Goal: Task Accomplishment & Management: Manage account settings

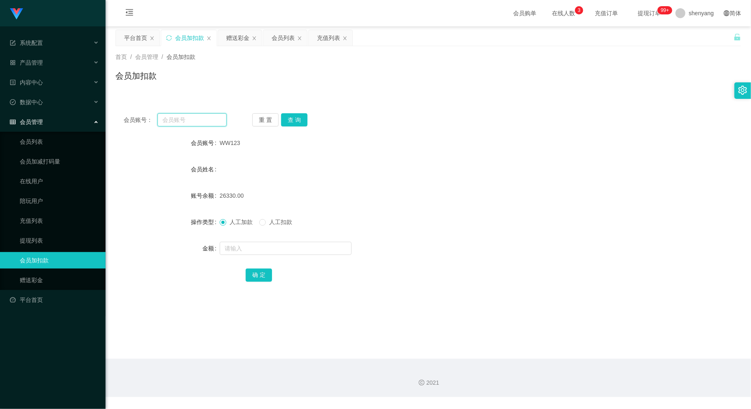
click at [177, 115] on input "text" at bounding box center [191, 119] width 69 height 13
paste input "winnie2613"
type input "winnie2613"
click at [295, 117] on button "查 询" at bounding box center [294, 119] width 26 height 13
click at [274, 248] on input "text" at bounding box center [286, 248] width 132 height 13
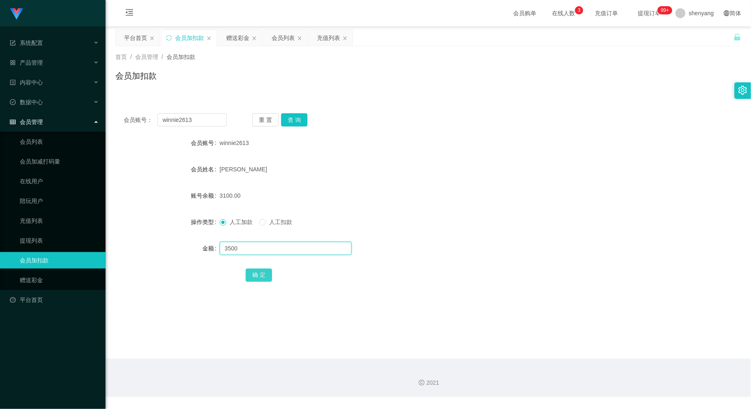
type input "3500"
click at [255, 272] on button "确 定" at bounding box center [259, 275] width 26 height 13
drag, startPoint x: 129, startPoint y: 127, endPoint x: 122, endPoint y: 130, distance: 7.0
click at [116, 130] on div "会员账号： winnie2613 重 置 查 询 会员账号 winnie2613 会员姓名 [PERSON_NAME] MEE YIEN 账号余额 6600.…" at bounding box center [427, 203] width 625 height 196
click at [407, 87] on div "会员加扣款" at bounding box center [427, 79] width 625 height 19
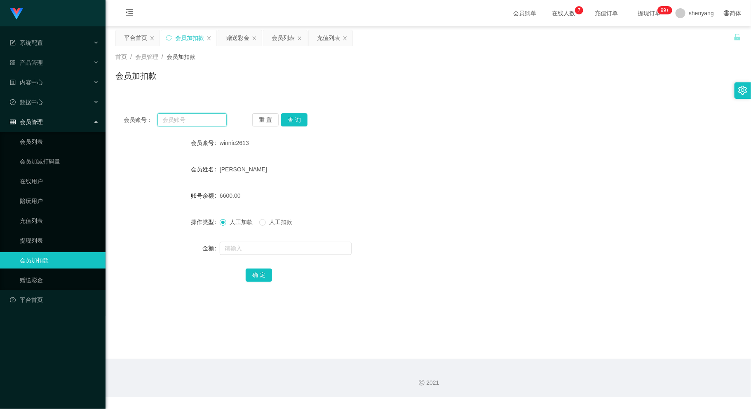
click at [179, 120] on input "text" at bounding box center [191, 119] width 69 height 13
paste input "liew1234"
type input "liew1234"
click at [291, 118] on button "查 询" at bounding box center [294, 119] width 26 height 13
click at [301, 246] on input "text" at bounding box center [286, 248] width 132 height 13
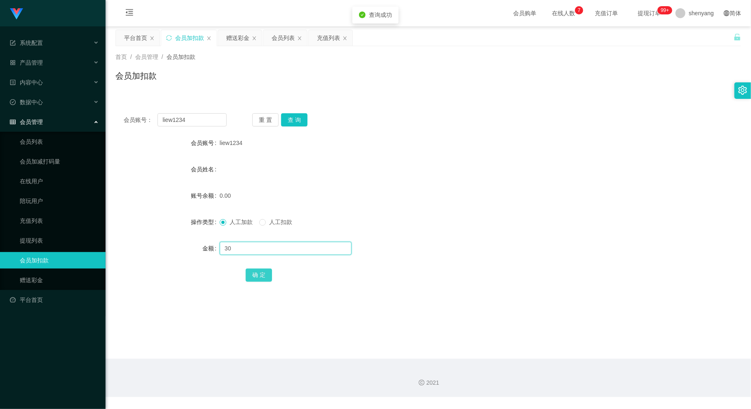
type input "30"
click at [258, 274] on button "确 定" at bounding box center [259, 275] width 26 height 13
drag, startPoint x: 195, startPoint y: 122, endPoint x: 129, endPoint y: 133, distance: 67.4
click at [129, 133] on div "会员账号： liew1234 重 置 查 询 会员账号 liew1234 会员姓名 账号余额 30.00 操作类型 人工加款 人工扣款 金额 确 定" at bounding box center [427, 203] width 625 height 196
click at [171, 117] on input "text" at bounding box center [191, 119] width 69 height 13
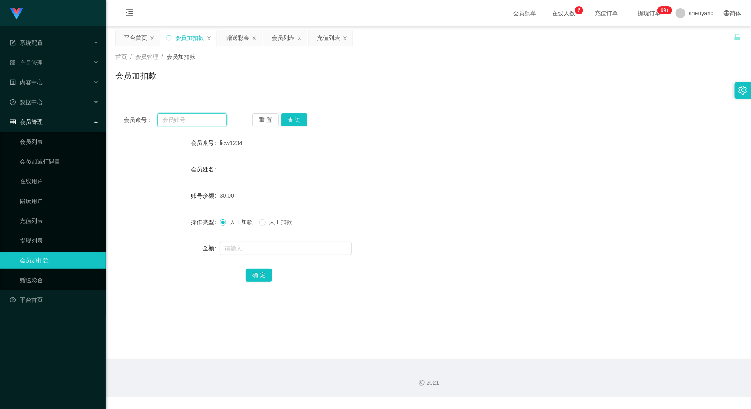
paste input "Simon666"
type input "Simon666"
click at [300, 115] on button "查 询" at bounding box center [294, 119] width 26 height 13
click at [272, 248] on input "text" at bounding box center [286, 248] width 132 height 13
type input "30"
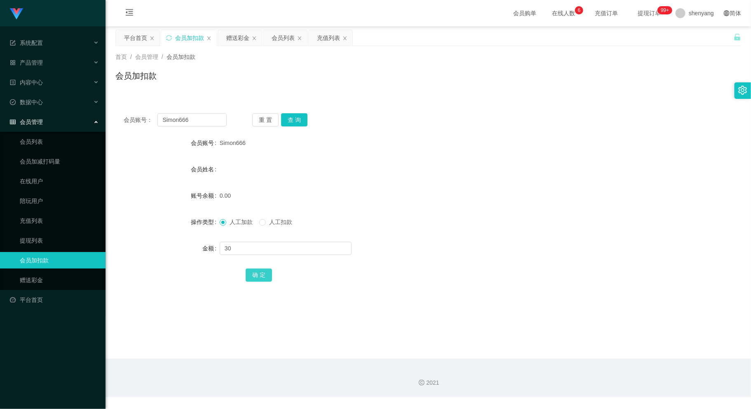
click at [264, 272] on button "确 定" at bounding box center [259, 275] width 26 height 13
drag, startPoint x: 190, startPoint y: 119, endPoint x: 129, endPoint y: 130, distance: 62.4
click at [130, 130] on div "会员账号： Simon666 重 置 查 询 会员账号 Simon666 会员姓名 账号余额 30.00 操作类型 人工加款 人工扣款 金额 确 定" at bounding box center [427, 203] width 625 height 196
click at [189, 122] on input "text" at bounding box center [191, 119] width 69 height 13
paste input "2240665"
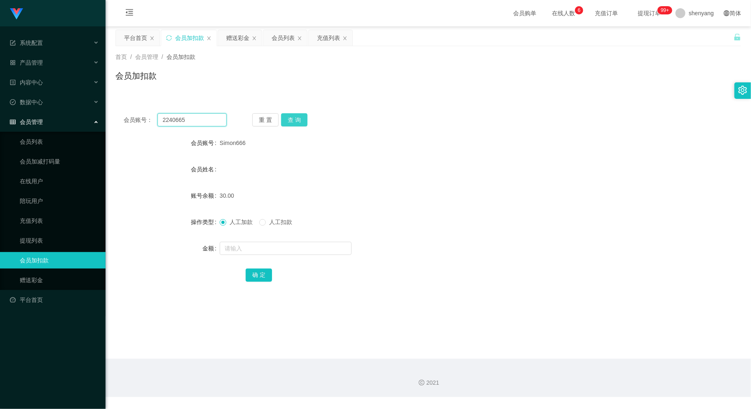
type input "2240665"
click at [302, 119] on button "查 询" at bounding box center [294, 119] width 26 height 13
click at [285, 246] on input "text" at bounding box center [286, 248] width 132 height 13
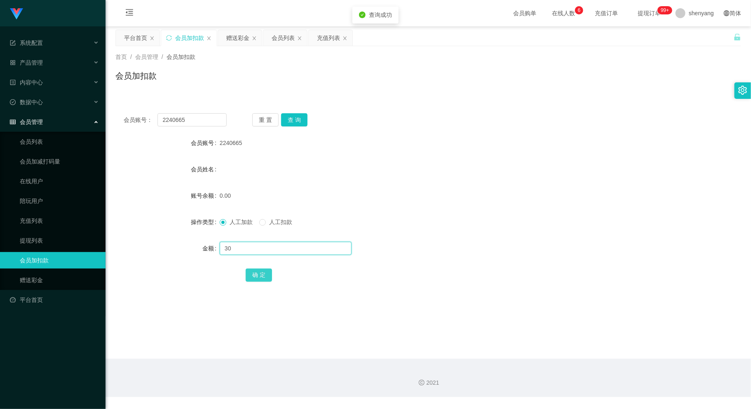
type input "30"
click at [259, 275] on button "确 定" at bounding box center [259, 275] width 26 height 13
drag, startPoint x: 194, startPoint y: 119, endPoint x: 124, endPoint y: 135, distance: 71.9
click at [122, 135] on div "会员账号： 2240665 重 置 查 询 会员账号 2240665 会员姓名 账号余额 30.00 操作类型 人工加款 人工扣款 金额 确 定" at bounding box center [427, 203] width 625 height 196
click at [178, 115] on input "text" at bounding box center [191, 119] width 69 height 13
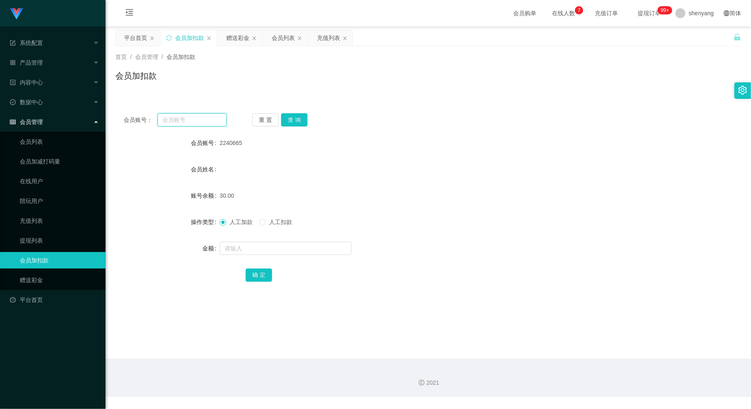
paste input "hong4658"
type input "hong4658"
click at [300, 113] on button "查 询" at bounding box center [294, 119] width 26 height 13
click at [291, 242] on input "text" at bounding box center [286, 248] width 132 height 13
type input "30"
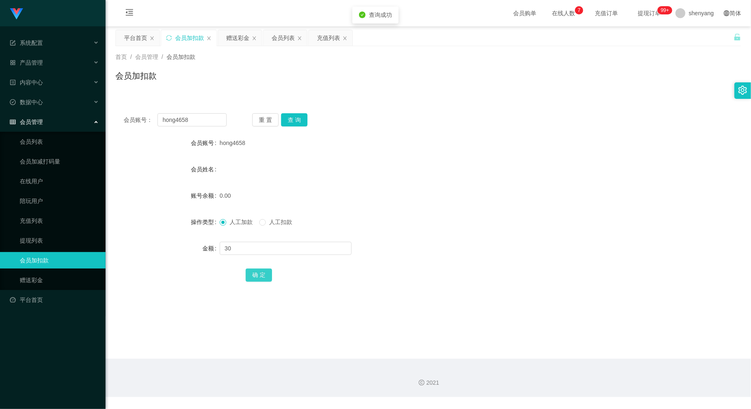
click at [259, 278] on button "确 定" at bounding box center [259, 275] width 26 height 13
drag, startPoint x: 189, startPoint y: 120, endPoint x: 126, endPoint y: 128, distance: 63.5
click at [126, 125] on div "会员账号： hong4658" at bounding box center [175, 119] width 103 height 13
paste input "ZY5443"
type input "ZY5443"
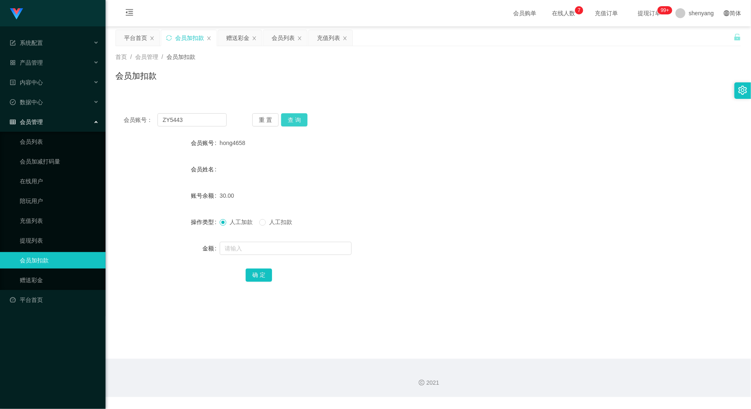
click at [295, 120] on button "查 询" at bounding box center [294, 119] width 26 height 13
click at [248, 253] on input "text" at bounding box center [286, 248] width 132 height 13
type input "30"
drag, startPoint x: 262, startPoint y: 272, endPoint x: 266, endPoint y: 274, distance: 4.5
click at [262, 272] on button "确 定" at bounding box center [259, 275] width 26 height 13
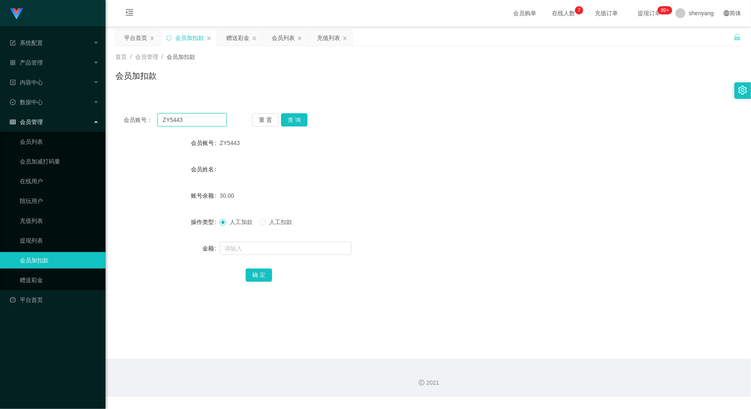
drag, startPoint x: 194, startPoint y: 120, endPoint x: 133, endPoint y: 130, distance: 61.4
click at [133, 130] on div "会员账号： ZY5443 重 置 查 询 会员账号 ZY5443 会员姓名 账号余额 30.00 操作类型 人工加款 人工扣款 金额 确 定" at bounding box center [427, 203] width 625 height 196
click at [175, 121] on input "text" at bounding box center [191, 119] width 69 height 13
paste input "SS8909"
type input "SS8909"
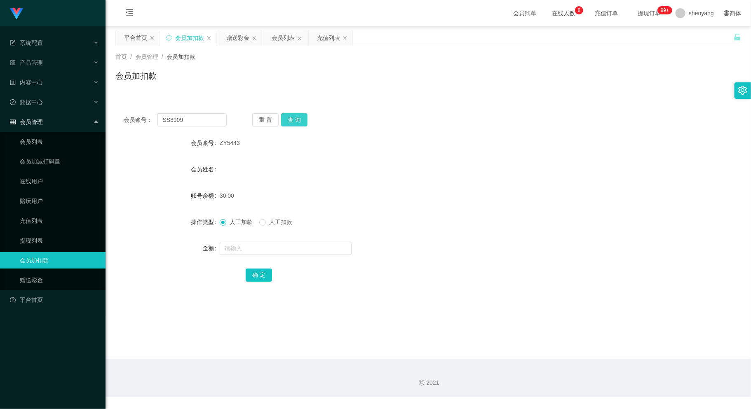
click at [297, 118] on button "查 询" at bounding box center [294, 119] width 26 height 13
click at [280, 248] on input "text" at bounding box center [286, 248] width 132 height 13
type input "30"
click at [249, 277] on button "确 定" at bounding box center [259, 275] width 26 height 13
drag, startPoint x: 211, startPoint y: 119, endPoint x: 159, endPoint y: 120, distance: 51.1
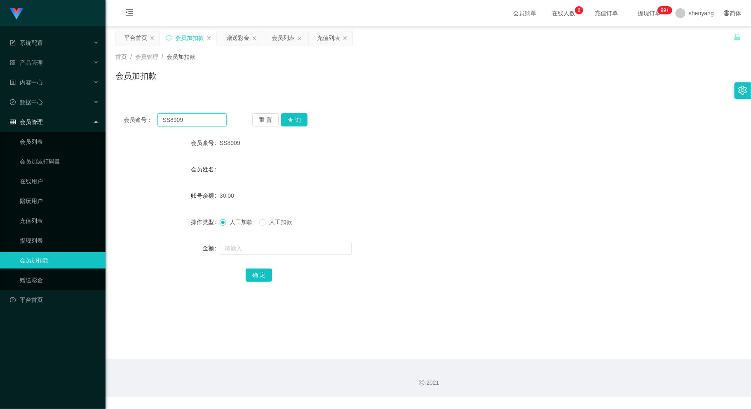
click at [164, 120] on input "SS8909" at bounding box center [191, 119] width 69 height 13
click at [190, 117] on input "SS8909" at bounding box center [191, 119] width 69 height 13
drag, startPoint x: 182, startPoint y: 120, endPoint x: 122, endPoint y: 122, distance: 60.2
click at [122, 122] on div "会员账号： SS8909 重 置 查 询" at bounding box center [427, 119] width 625 height 13
click at [174, 120] on input "text" at bounding box center [191, 119] width 69 height 13
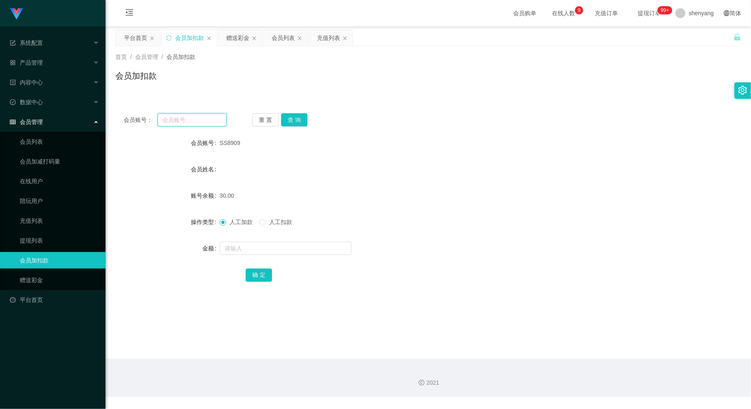
paste input "jing3367"
type input "jing3367"
click at [293, 120] on button "查 询" at bounding box center [294, 119] width 26 height 13
click at [272, 250] on input "text" at bounding box center [286, 248] width 132 height 13
type input "2"
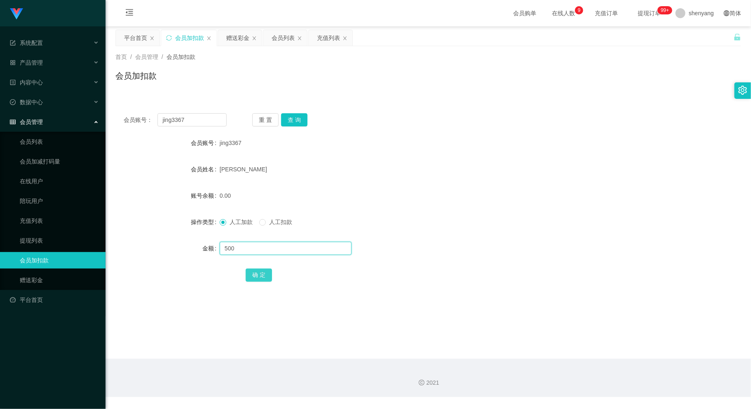
type input "500"
click at [256, 276] on button "确 定" at bounding box center [259, 275] width 26 height 13
drag, startPoint x: 172, startPoint y: 117, endPoint x: 155, endPoint y: 117, distance: 16.9
click at [155, 117] on div "会员账号： jing3367" at bounding box center [175, 119] width 103 height 13
drag, startPoint x: 190, startPoint y: 121, endPoint x: 131, endPoint y: 134, distance: 60.3
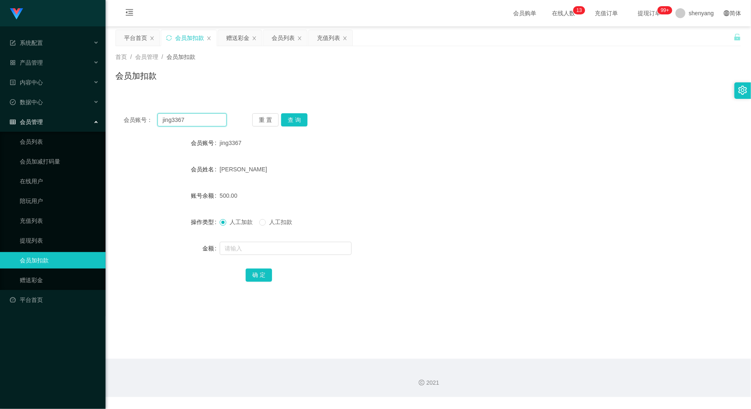
click at [126, 134] on div "会员账号： jing3367 重 置 查 询 会员账号 jing3367 会员姓名 [PERSON_NAME] 账号余额 500.00 操作类型 人工加款 人…" at bounding box center [427, 203] width 625 height 196
click at [285, 40] on div "会员列表" at bounding box center [282, 38] width 23 height 16
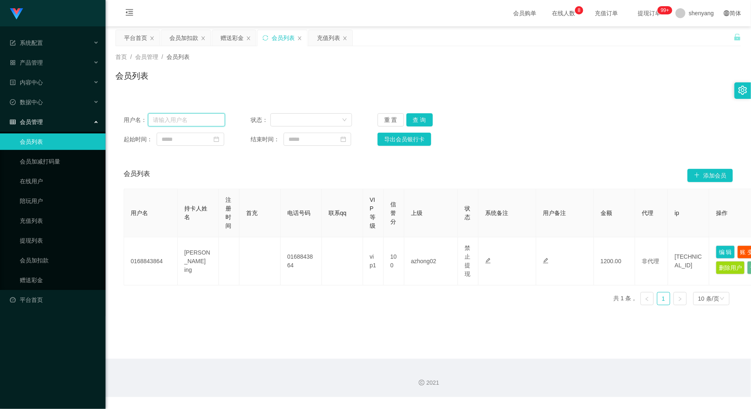
click at [171, 115] on input "text" at bounding box center [186, 119] width 77 height 13
paste input "0168843864"
type input "0168843864"
click at [415, 117] on button "查 询" at bounding box center [419, 119] width 26 height 13
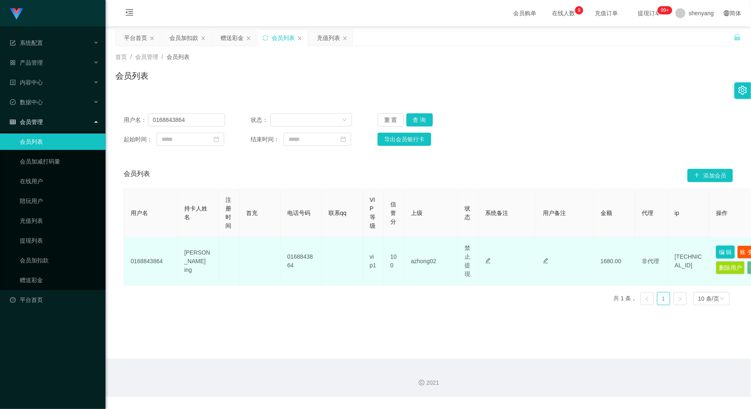
click at [724, 250] on button "编 辑" at bounding box center [725, 252] width 19 height 13
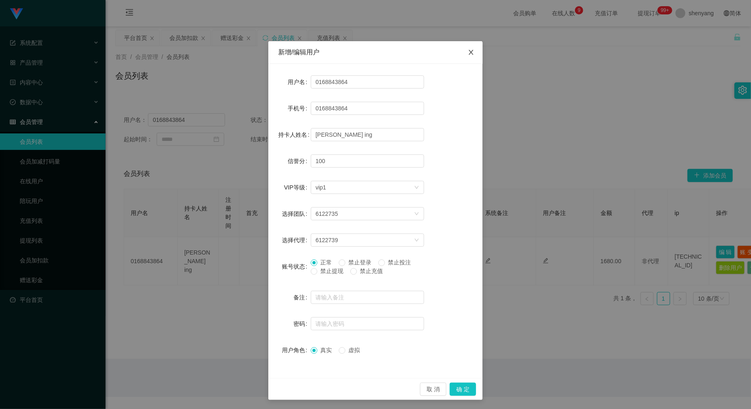
click at [460, 57] on span "Close" at bounding box center [470, 52] width 23 height 23
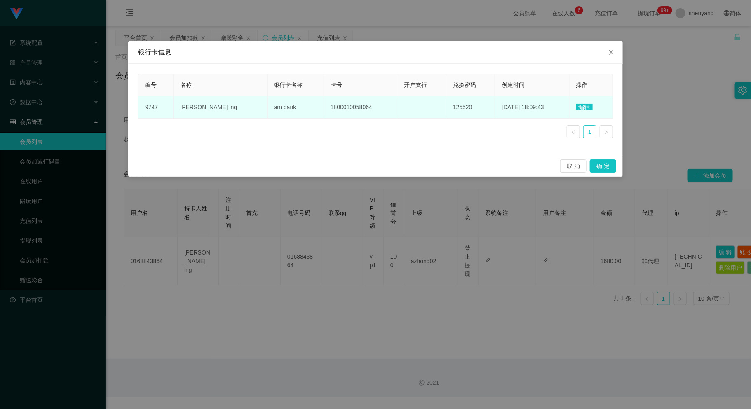
click at [239, 110] on td "[PERSON_NAME] ing" at bounding box center [220, 107] width 94 height 22
click at [290, 107] on td "am bank" at bounding box center [295, 107] width 56 height 22
click at [295, 108] on td "am bank" at bounding box center [295, 107] width 56 height 22
click at [581, 105] on span "编辑" at bounding box center [584, 107] width 16 height 7
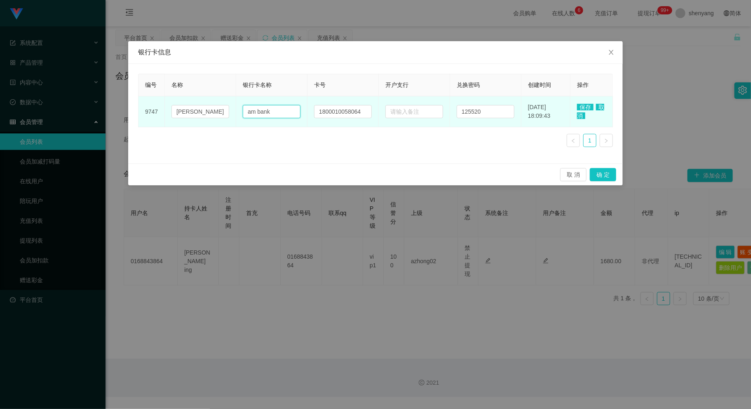
drag, startPoint x: 274, startPoint y: 112, endPoint x: 241, endPoint y: 120, distance: 33.5
click at [241, 120] on td "am bank" at bounding box center [271, 111] width 71 height 31
drag, startPoint x: 221, startPoint y: 113, endPoint x: 208, endPoint y: 112, distance: 13.2
click at [192, 115] on input "[PERSON_NAME] ing" at bounding box center [200, 111] width 58 height 13
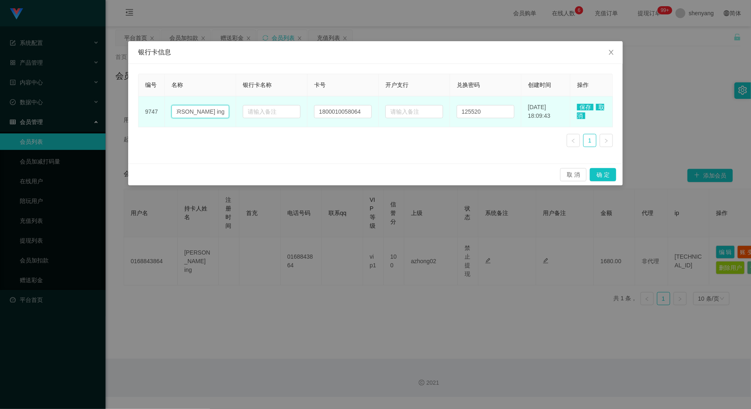
click at [219, 112] on input "[PERSON_NAME] ing" at bounding box center [200, 111] width 58 height 13
click at [267, 115] on input "text" at bounding box center [272, 111] width 58 height 13
drag, startPoint x: 360, startPoint y: 115, endPoint x: 298, endPoint y: 115, distance: 61.8
click at [298, 115] on tr "9747 [PERSON_NAME] ing 1800010058064 125520 [DATE] 18:09:43 保存 取消" at bounding box center [375, 111] width 474 height 31
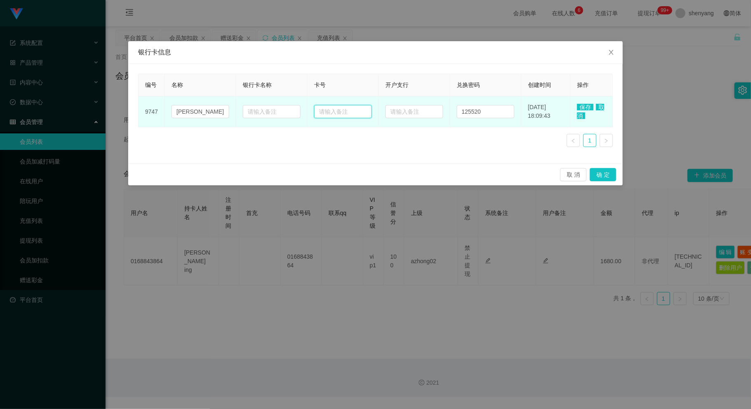
paste input "1800010058064"
type input "1800010058064"
click at [276, 110] on input "text" at bounding box center [272, 111] width 58 height 13
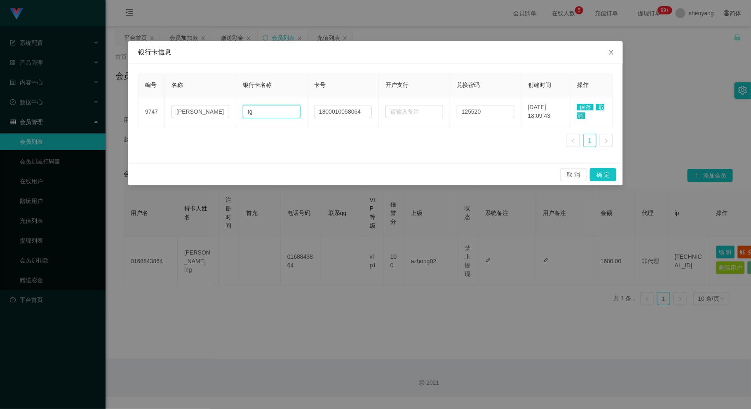
type input "t"
type input "tng"
click at [585, 105] on span "保存" at bounding box center [585, 107] width 16 height 7
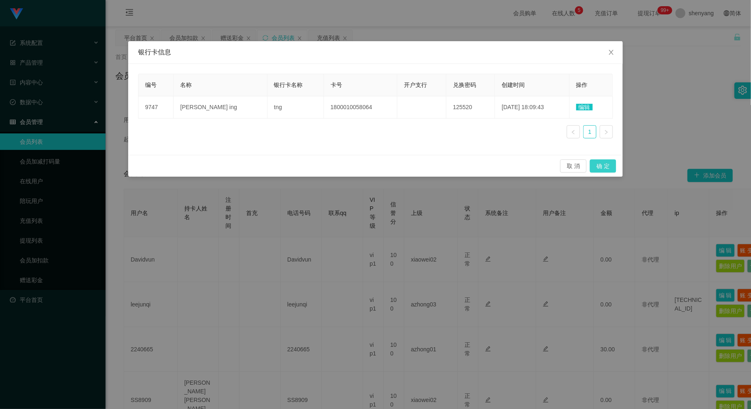
click at [608, 166] on button "确 定" at bounding box center [603, 165] width 26 height 13
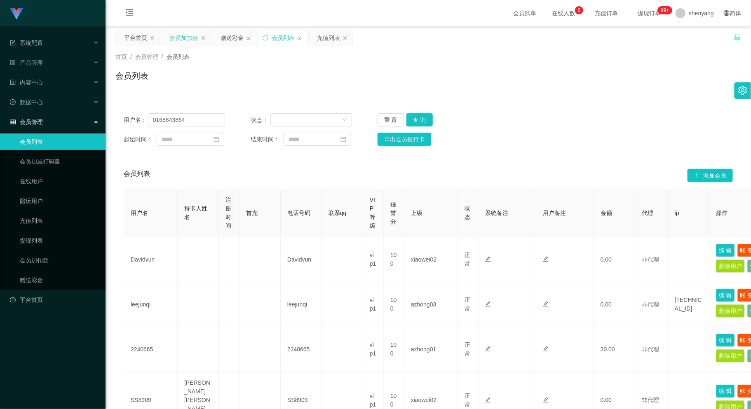
click at [179, 36] on div "会员加扣款" at bounding box center [183, 38] width 29 height 16
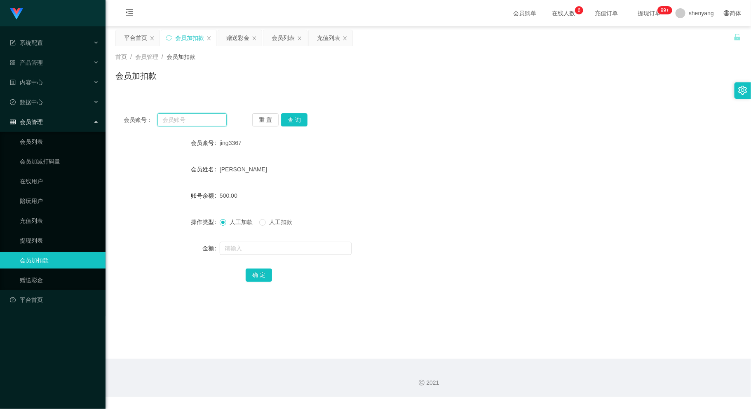
click at [171, 124] on input "text" at bounding box center [191, 119] width 69 height 13
drag, startPoint x: 402, startPoint y: 173, endPoint x: 407, endPoint y: 176, distance: 5.2
click at [402, 173] on div "[PERSON_NAME]" at bounding box center [402, 169] width 365 height 16
click at [183, 119] on input "text" at bounding box center [191, 119] width 69 height 13
paste input "123000"
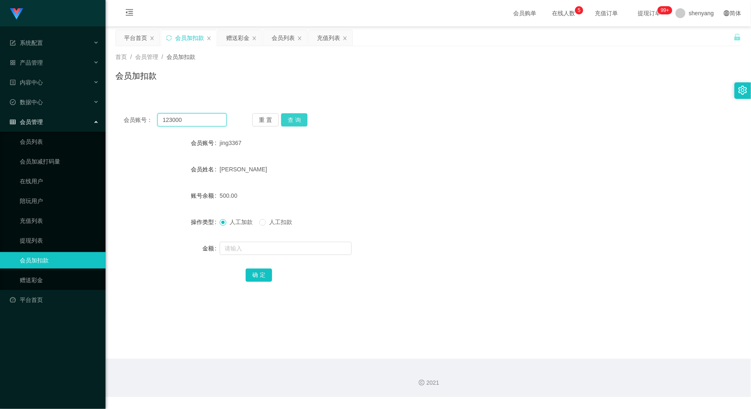
type input "123000"
click at [298, 115] on button "查 询" at bounding box center [294, 119] width 26 height 13
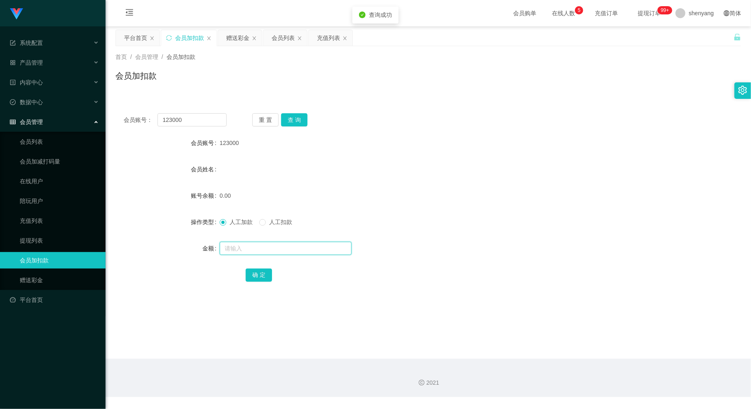
click at [240, 251] on input "text" at bounding box center [286, 248] width 132 height 13
type input "30"
click at [253, 276] on button "确 定" at bounding box center [259, 275] width 26 height 13
drag, startPoint x: 141, startPoint y: 132, endPoint x: 135, endPoint y: 133, distance: 6.7
click at [135, 133] on div "会员账号： 123000 重 置 查 询 会员账号 123000 会员姓名 账号余额 30.00 操作类型 人工加款 人工扣款 金额 确 定" at bounding box center [427, 203] width 625 height 196
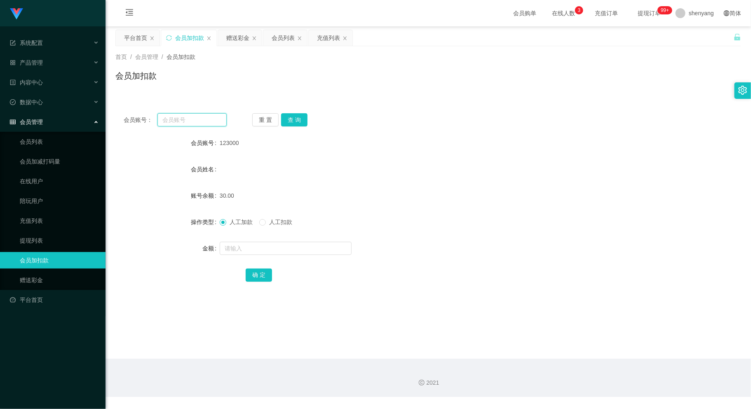
click at [173, 122] on input "text" at bounding box center [191, 119] width 69 height 13
paste input "leolouisyulinhuan"
type input "leolouisyulinhuan"
drag, startPoint x: 293, startPoint y: 115, endPoint x: 292, endPoint y: 120, distance: 5.1
click at [294, 115] on button "查 询" at bounding box center [294, 119] width 26 height 13
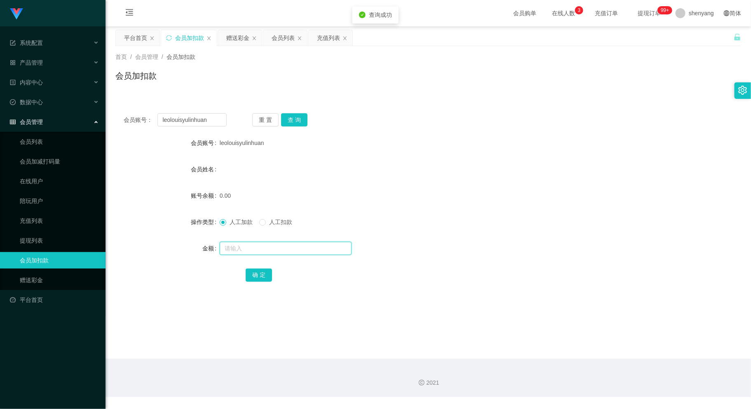
click at [263, 250] on input "text" at bounding box center [286, 248] width 132 height 13
type input "30"
click at [259, 276] on button "确 定" at bounding box center [259, 275] width 26 height 13
drag, startPoint x: 208, startPoint y: 117, endPoint x: 84, endPoint y: 131, distance: 124.4
click at [84, 131] on section "系统配置 系统配置列表 管理员列表 管理员分组 支付通道 产品管理 内容中心 数据中心 会员管理 会员列表 会员加减打码量 在线用户 陪玩用户 充值列表 提现…" at bounding box center [375, 198] width 751 height 397
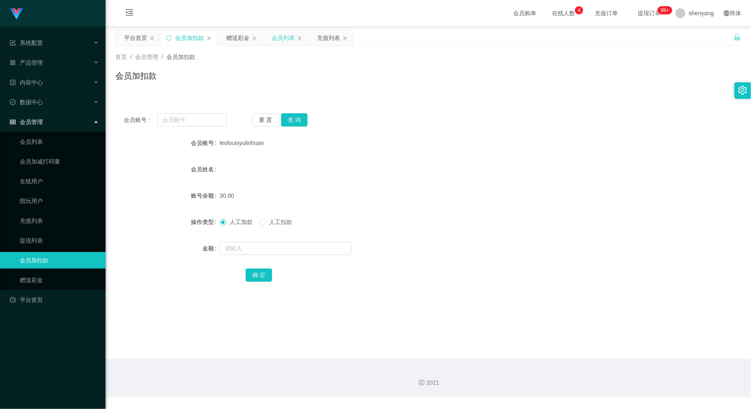
click at [283, 40] on div "会员列表" at bounding box center [282, 38] width 23 height 16
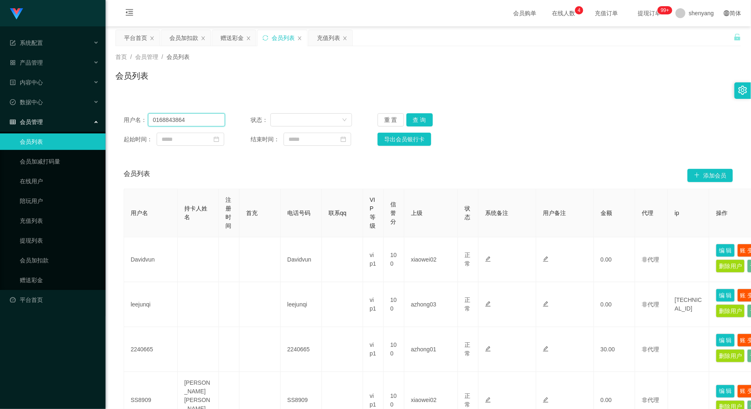
drag, startPoint x: 158, startPoint y: 122, endPoint x: 141, endPoint y: 126, distance: 17.8
click at [141, 126] on div "用户名： 0168843864 状态： 重 置 查 询 起始时间： 结束时间： 导出会员银行卡" at bounding box center [427, 129] width 625 height 49
paste input "jing3367"
type input "jing3367"
click at [412, 119] on button "查 询" at bounding box center [419, 119] width 26 height 13
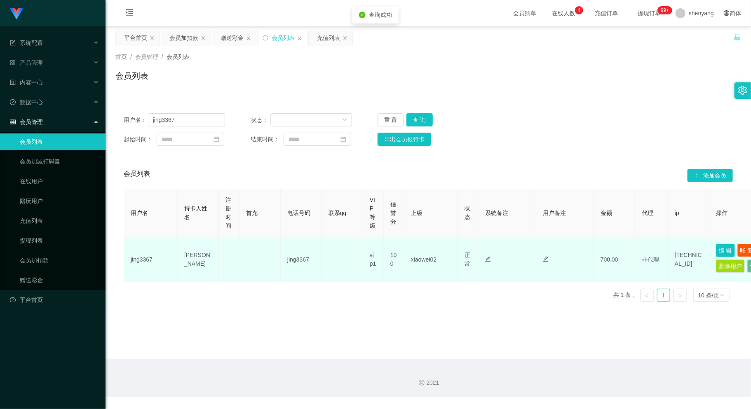
click at [728, 250] on button "编 辑" at bounding box center [725, 250] width 19 height 13
type input "jing3367"
type input "[PERSON_NAME]"
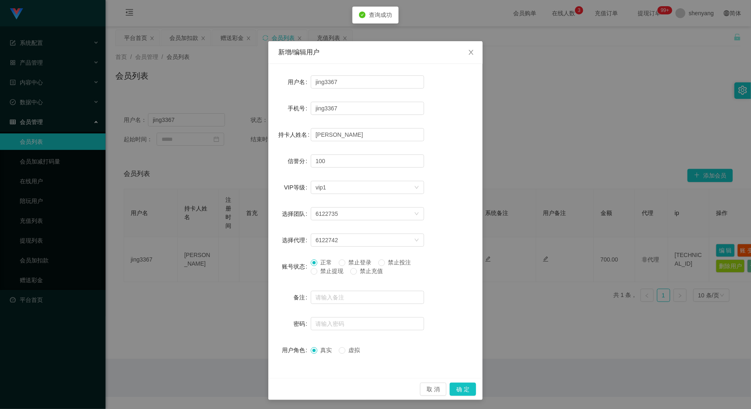
click at [317, 271] on span "禁止提现" at bounding box center [332, 271] width 30 height 7
click at [464, 395] on button "确 定" at bounding box center [462, 389] width 26 height 13
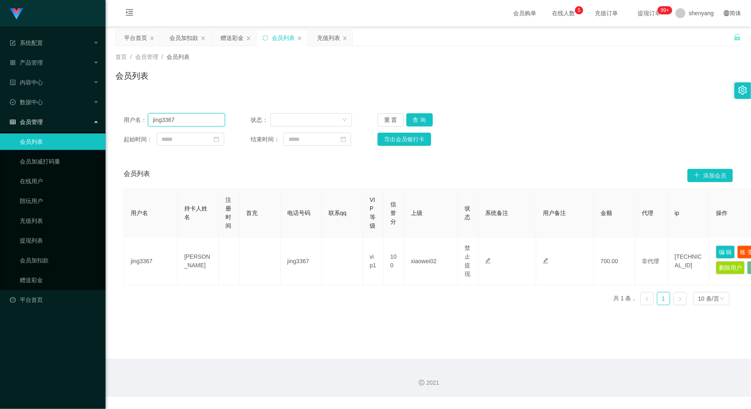
click at [113, 126] on main "关闭左侧 关闭右侧 关闭其它 刷新页面 平台首页 会员加扣款 赠送彩金 会员列表 充值列表 首页 / 会员管理 / 会员列表 / 会员列表 用户名： jing…" at bounding box center [427, 192] width 645 height 332
click at [187, 37] on div "会员加扣款" at bounding box center [183, 38] width 29 height 16
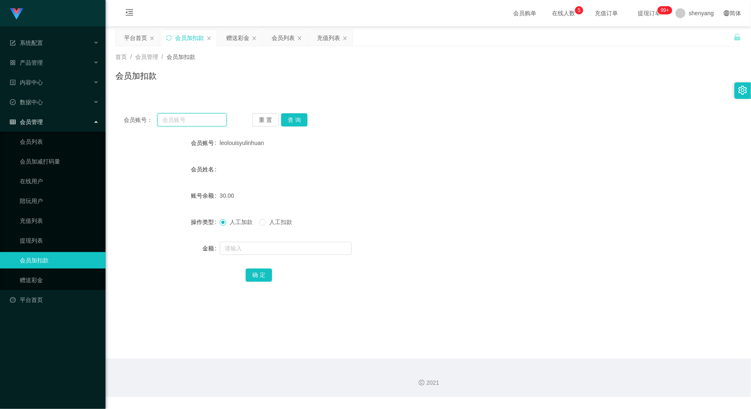
click at [177, 115] on input "text" at bounding box center [191, 119] width 69 height 13
paste input "Yong1957"
type input "Yong1957"
click at [291, 119] on button "查 询" at bounding box center [294, 119] width 26 height 13
click at [296, 254] on input "text" at bounding box center [286, 248] width 132 height 13
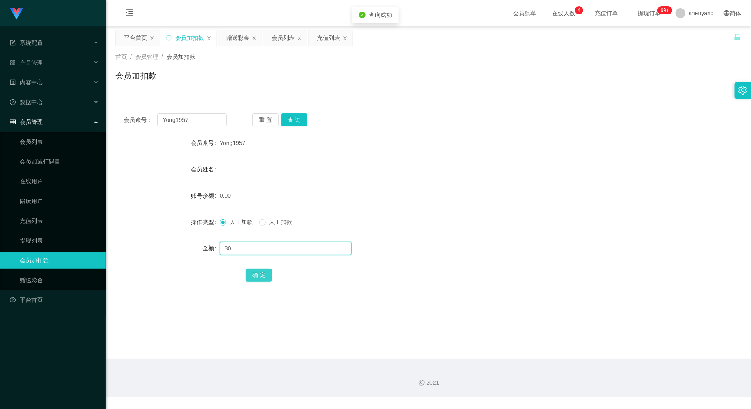
type input "30"
click at [252, 274] on button "确 定" at bounding box center [259, 275] width 26 height 13
drag, startPoint x: 191, startPoint y: 118, endPoint x: 140, endPoint y: 123, distance: 50.9
click at [140, 122] on div "会员账号： Yong1957" at bounding box center [175, 119] width 103 height 13
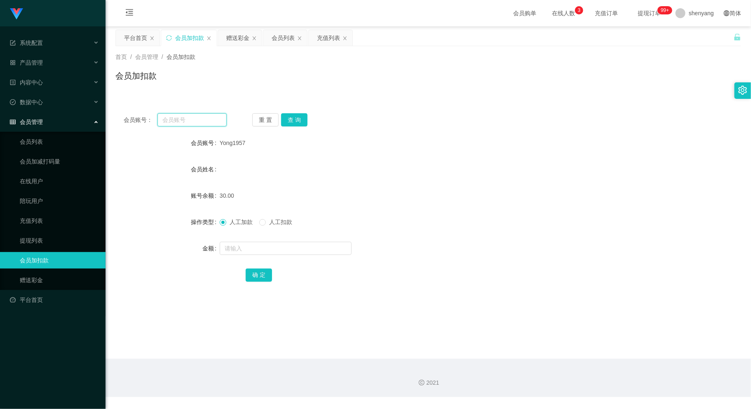
click at [182, 126] on input "text" at bounding box center [191, 119] width 69 height 13
paste input "Davidvun"
type input "Davidvun"
click at [296, 112] on div "会员账号： [PERSON_NAME] 重 置 查 询 会员账号 Yong1957 会员姓名 账号余额 30.00 操作类型 人工加款 人工扣款 金额 确 定" at bounding box center [427, 203] width 625 height 196
click at [294, 119] on button "查 询" at bounding box center [294, 119] width 26 height 13
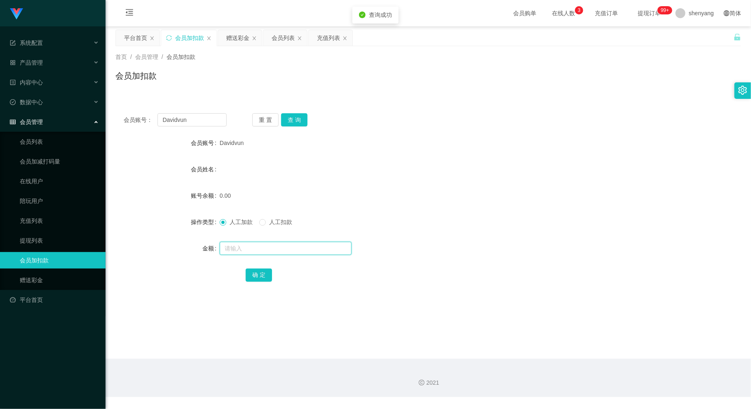
click at [286, 252] on input "text" at bounding box center [286, 248] width 132 height 13
type input "30"
click at [261, 274] on button "确 定" at bounding box center [259, 275] width 26 height 13
drag, startPoint x: 126, startPoint y: 124, endPoint x: 85, endPoint y: 126, distance: 41.3
click at [83, 126] on section "系统配置 系统配置列表 管理员列表 管理员分组 支付通道 产品管理 内容中心 数据中心 会员管理 会员列表 会员加减打码量 在线用户 陪玩用户 充值列表 提现…" at bounding box center [375, 198] width 751 height 397
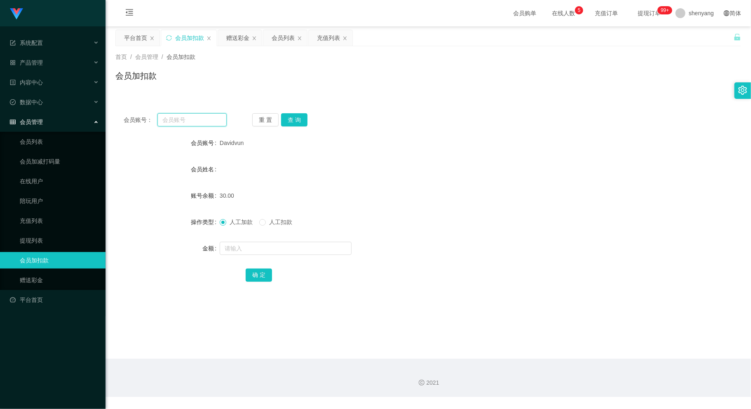
paste input "foongfei23"
type input "foongfei23"
click at [288, 119] on button "查 询" at bounding box center [294, 119] width 26 height 13
click at [277, 243] on input "text" at bounding box center [286, 248] width 132 height 13
type input "30"
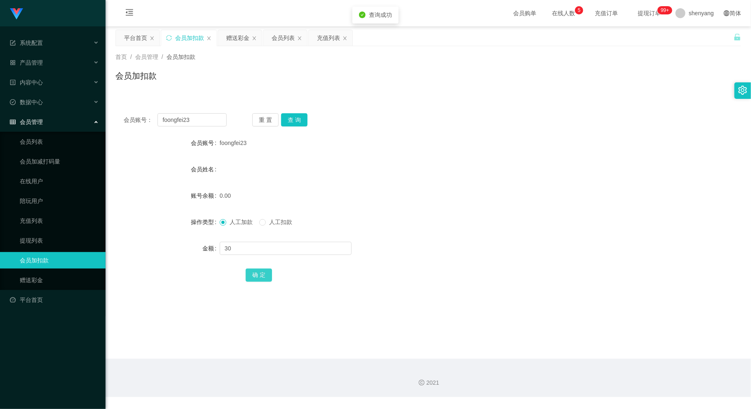
click at [262, 275] on button "确 定" at bounding box center [259, 275] width 26 height 13
drag, startPoint x: 187, startPoint y: 122, endPoint x: 125, endPoint y: 125, distance: 62.3
click at [125, 125] on div "会员账号： foongfei23" at bounding box center [175, 119] width 103 height 13
click at [202, 125] on input "text" at bounding box center [191, 119] width 69 height 13
paste input "Heong8897"
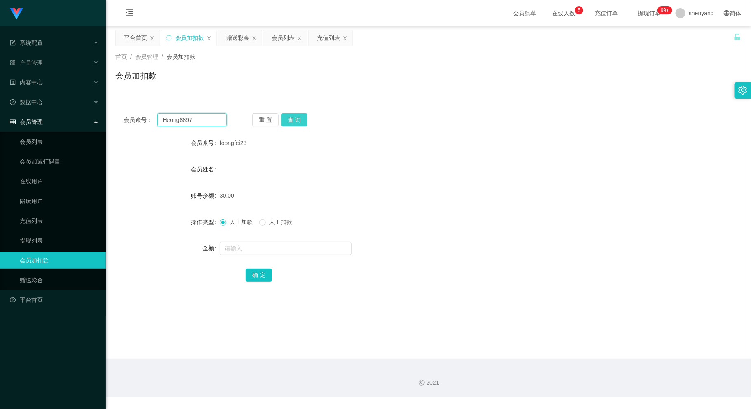
type input "Heong8897"
click at [294, 118] on button "查 询" at bounding box center [294, 119] width 26 height 13
click at [292, 242] on input "text" at bounding box center [286, 248] width 132 height 13
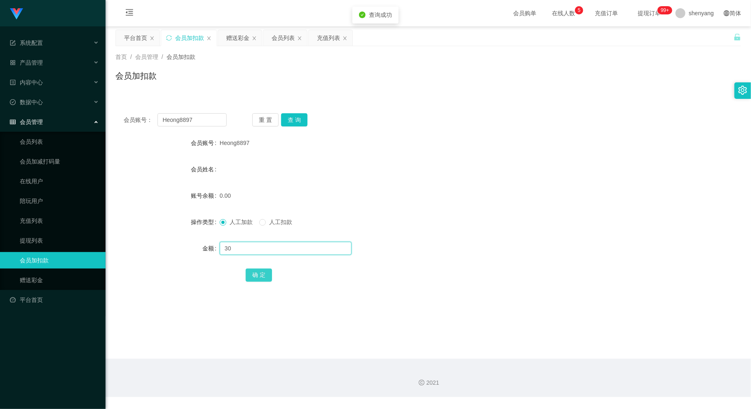
type input "30"
click at [260, 278] on button "确 定" at bounding box center [259, 275] width 26 height 13
drag, startPoint x: 198, startPoint y: 119, endPoint x: 120, endPoint y: 126, distance: 78.3
click at [120, 126] on div "会员账号： Heong8897 重 置 查 询 会员账号 Heong8897 会员姓名 账号余额 30.00 操作类型 人工加款 人工扣款 金额 确 定" at bounding box center [427, 203] width 625 height 196
click at [285, 37] on div "会员列表" at bounding box center [282, 38] width 23 height 16
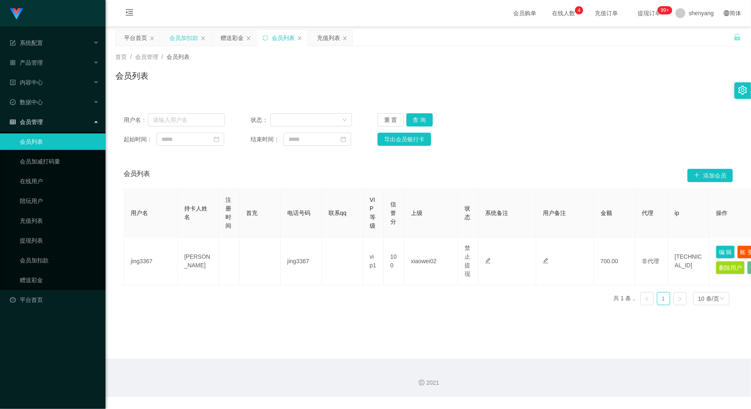
click at [178, 38] on div "会员加扣款" at bounding box center [183, 38] width 29 height 16
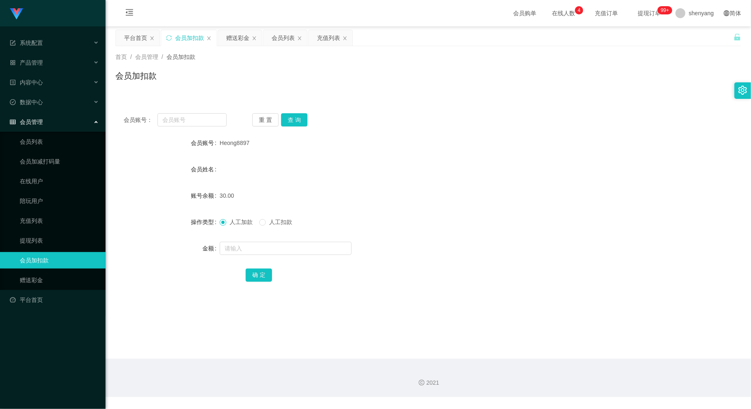
click at [379, 313] on main "关闭左侧 关闭右侧 关闭其它 刷新页面 平台首页 会员加扣款 赠送彩金 会员列表 充值列表 首页 / 会员管理 / 会员加扣款 / 会员加扣款 会员账号： 重…" at bounding box center [427, 192] width 645 height 332
click at [178, 116] on input "text" at bounding box center [191, 119] width 69 height 13
paste input "Maggikari"
type input "Maggikari"
click at [290, 119] on button "查 询" at bounding box center [294, 119] width 26 height 13
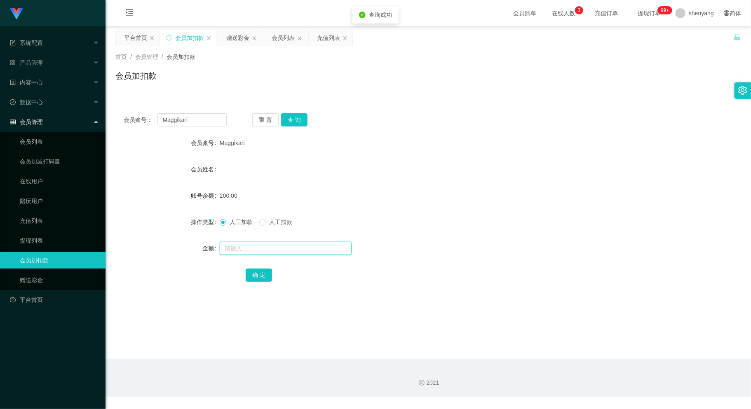
click at [275, 245] on input "text" at bounding box center [286, 248] width 132 height 13
type input "300"
click at [258, 274] on button "确 定" at bounding box center [259, 275] width 26 height 13
drag, startPoint x: 193, startPoint y: 115, endPoint x: 83, endPoint y: 141, distance: 113.4
click at [83, 141] on section "系统配置 系统配置列表 管理员列表 管理员分组 支付通道 产品管理 内容中心 数据中心 会员管理 会员列表 会员加减打码量 在线用户 陪玩用户 充值列表 提现…" at bounding box center [375, 198] width 751 height 397
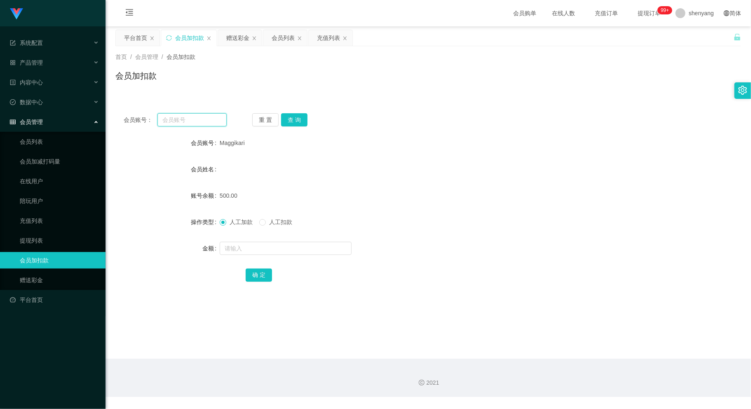
click at [197, 119] on input "text" at bounding box center [191, 119] width 69 height 13
paste input "01668613314"
type input "01668613314"
click at [300, 116] on button "查 询" at bounding box center [294, 119] width 26 height 13
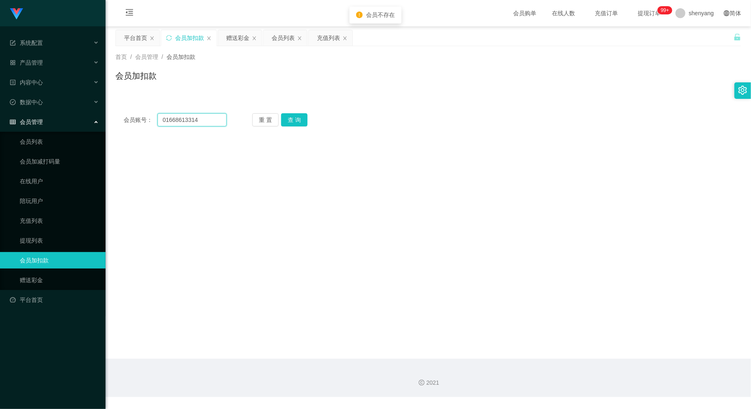
drag, startPoint x: 210, startPoint y: 119, endPoint x: 138, endPoint y: 126, distance: 72.9
click at [138, 126] on div "会员账号： 01668613314 重 置 查 询 会员账号 Maggikari 会员姓名 账号余额 500.00 操作类型 人工加款 人工扣款 金额 确 定" at bounding box center [427, 120] width 625 height 30
click at [187, 117] on input "text" at bounding box center [191, 119] width 69 height 13
click at [192, 123] on input "text" at bounding box center [191, 119] width 69 height 13
paste input "01668613314"
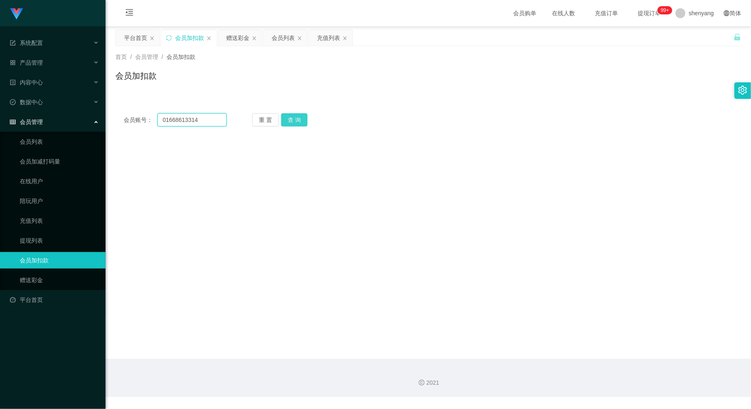
type input "01668613314"
click at [293, 116] on button "查 询" at bounding box center [294, 119] width 26 height 13
drag, startPoint x: 183, startPoint y: 121, endPoint x: 131, endPoint y: 119, distance: 51.9
click at [95, 119] on section "系统配置 系统配置列表 管理员列表 管理员分组 支付通道 产品管理 内容中心 数据中心 会员管理 会员列表 会员加减打码量 在线用户 陪玩用户 充值列表 提现…" at bounding box center [375, 198] width 751 height 397
click at [172, 124] on input "text" at bounding box center [191, 119] width 69 height 13
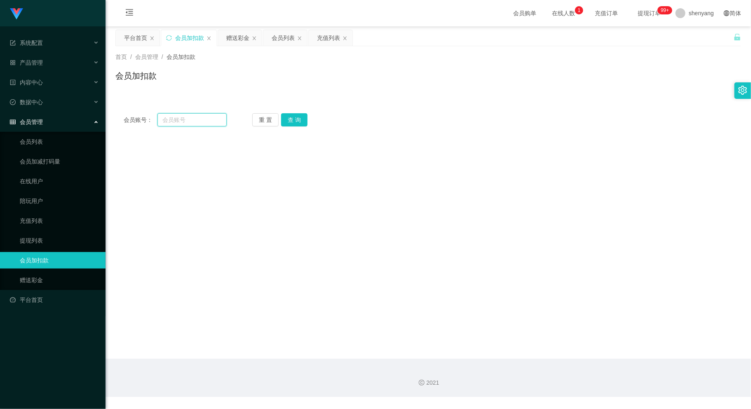
paste input "0166861314"
type input "0166861314"
click at [302, 120] on button "查 询" at bounding box center [294, 119] width 26 height 13
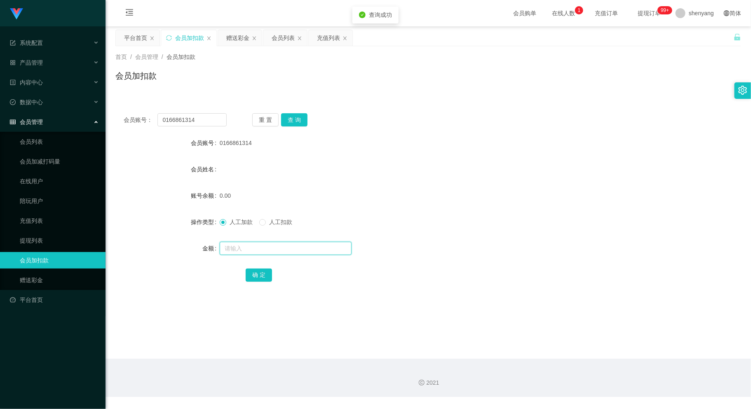
click at [254, 248] on input "text" at bounding box center [286, 248] width 132 height 13
type input "30"
click at [255, 278] on button "确 定" at bounding box center [259, 275] width 26 height 13
drag, startPoint x: 201, startPoint y: 122, endPoint x: 150, endPoint y: 125, distance: 50.8
click at [150, 125] on div "会员账号： 0166861314" at bounding box center [175, 119] width 103 height 13
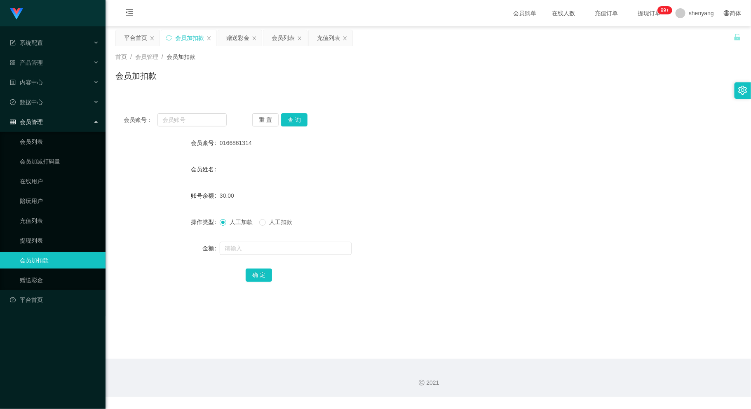
click at [385, 82] on div "会员加扣款" at bounding box center [427, 79] width 625 height 19
click at [382, 115] on div "会员账号： 重 置 查 询" at bounding box center [427, 119] width 625 height 13
click at [185, 119] on input "text" at bounding box center [191, 119] width 69 height 13
paste input "an931a"
type input "an931a"
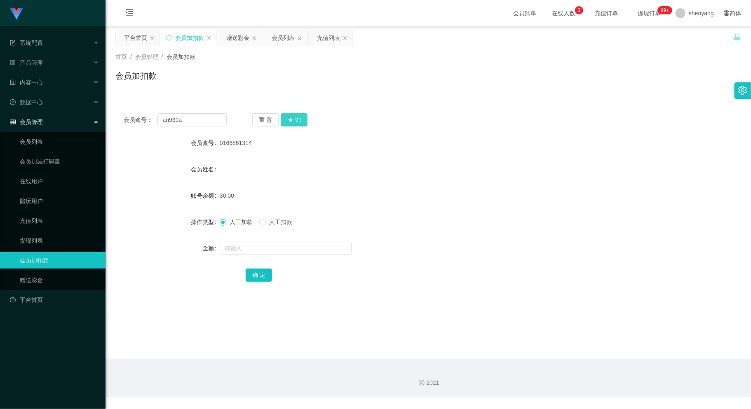
click at [290, 119] on button "查 询" at bounding box center [294, 119] width 26 height 13
click at [266, 248] on input "text" at bounding box center [286, 248] width 132 height 13
type input "6000"
click at [261, 273] on button "确 定" at bounding box center [259, 275] width 26 height 13
drag, startPoint x: 191, startPoint y: 118, endPoint x: 150, endPoint y: 120, distance: 40.8
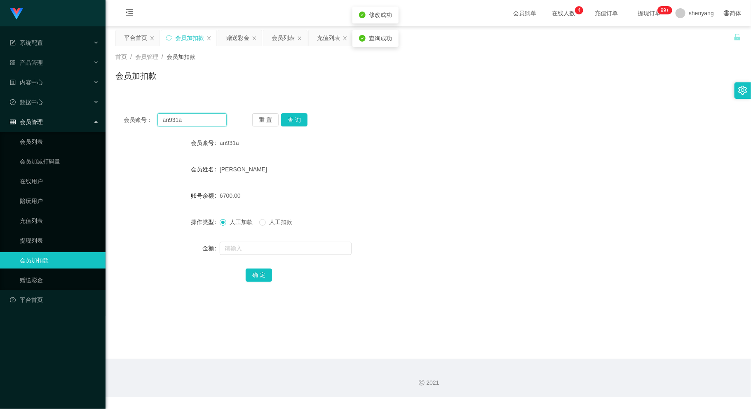
click at [150, 120] on div "会员账号： an931a" at bounding box center [175, 119] width 103 height 13
click at [177, 124] on input "text" at bounding box center [191, 119] width 69 height 13
paste input "Sin8888"
type input "Sin8888"
click at [297, 115] on button "查 询" at bounding box center [294, 119] width 26 height 13
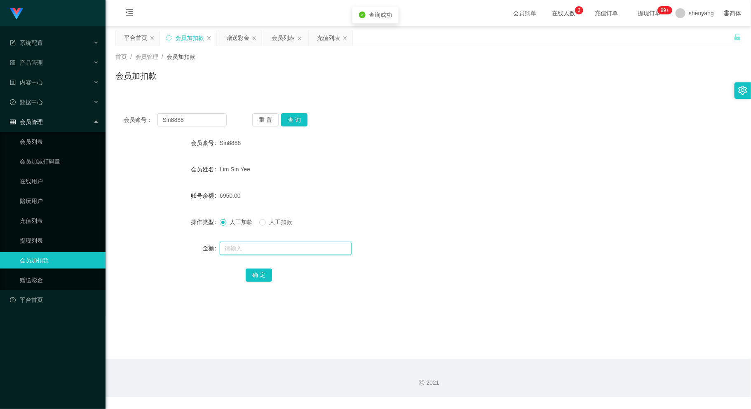
click at [294, 249] on input "text" at bounding box center [286, 248] width 132 height 13
type input "10000"
click at [255, 276] on button "确 定" at bounding box center [259, 275] width 26 height 13
drag, startPoint x: 194, startPoint y: 121, endPoint x: 117, endPoint y: 119, distance: 76.7
click at [117, 120] on div "会员账号： Sin8888 重 置 查 询" at bounding box center [427, 119] width 625 height 13
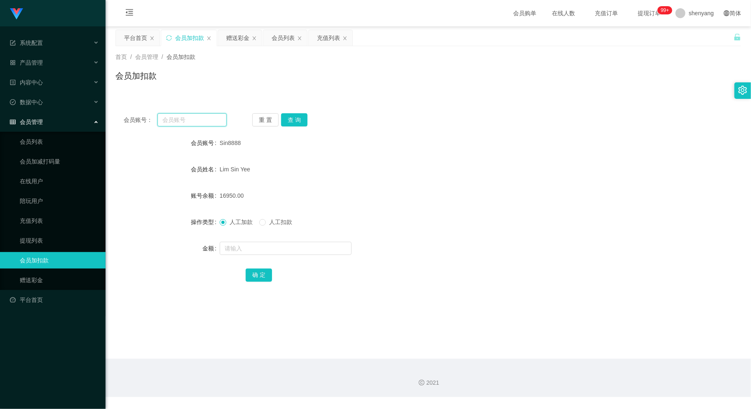
click at [171, 120] on input "text" at bounding box center [191, 119] width 69 height 13
paste input "Zxc0999"
type input "Zxc0999"
click at [292, 120] on button "查 询" at bounding box center [294, 119] width 26 height 13
click at [280, 247] on input "text" at bounding box center [286, 248] width 132 height 13
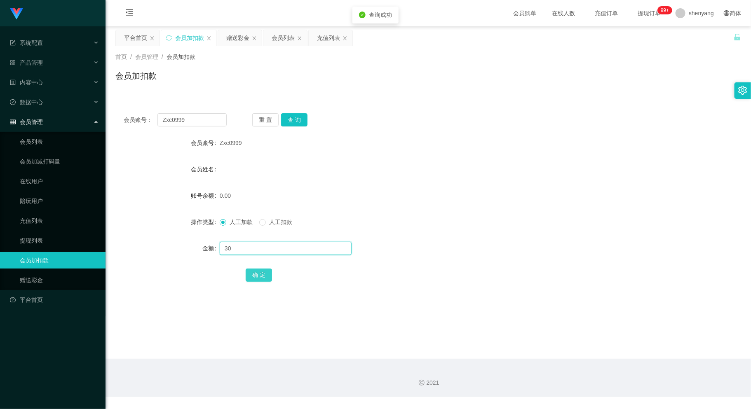
type input "30"
click at [259, 275] on button "确 定" at bounding box center [259, 275] width 26 height 13
drag, startPoint x: 191, startPoint y: 119, endPoint x: 129, endPoint y: 125, distance: 62.1
click at [129, 125] on div "会员账号： Zxc0999" at bounding box center [175, 119] width 103 height 13
click at [285, 35] on div "会员列表" at bounding box center [282, 38] width 23 height 16
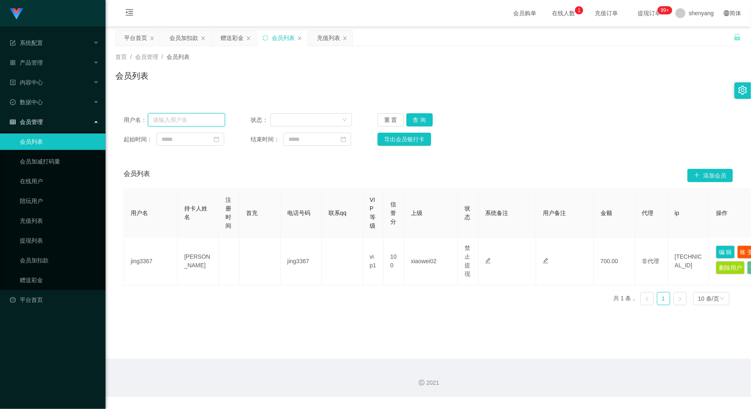
click at [178, 120] on input "text" at bounding box center [186, 119] width 77 height 13
paste input "Maggikari"
type input "Maggikari"
click at [417, 119] on button "查 询" at bounding box center [419, 119] width 26 height 13
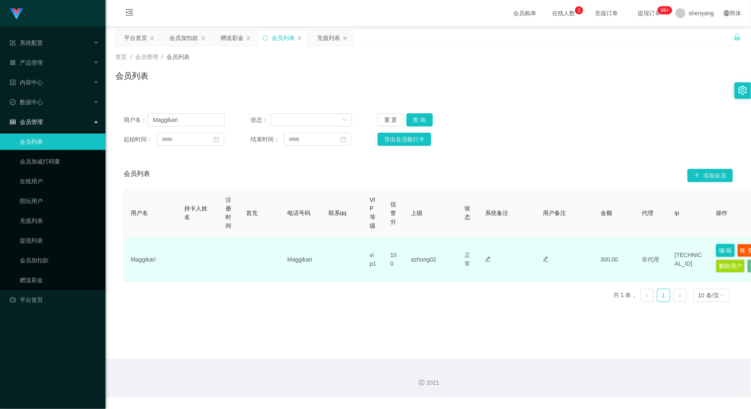
click at [723, 246] on button "编 辑" at bounding box center [725, 250] width 19 height 13
type input "Maggikari"
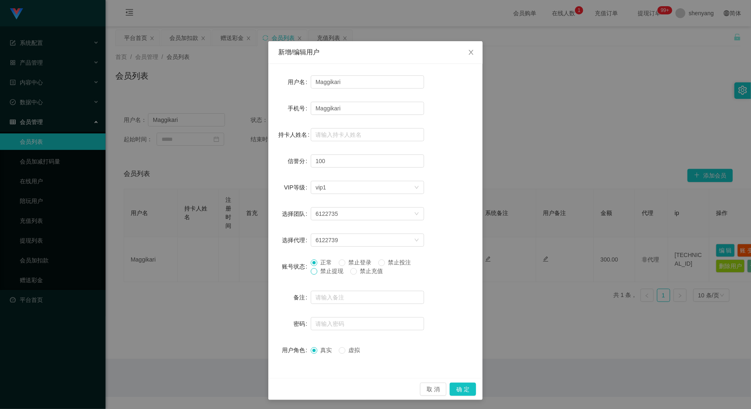
click at [311, 274] on span at bounding box center [314, 271] width 7 height 7
click at [460, 387] on button "确 定" at bounding box center [462, 389] width 26 height 13
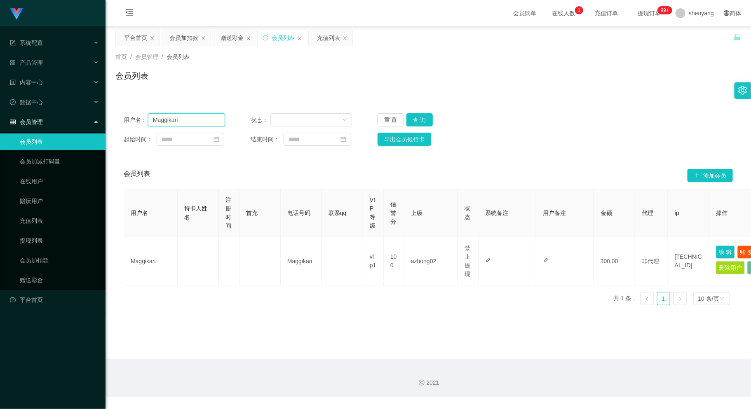
drag, startPoint x: 182, startPoint y: 119, endPoint x: 139, endPoint y: 119, distance: 43.3
click at [139, 119] on div "用户名： Maggikari" at bounding box center [174, 119] width 101 height 13
click at [187, 36] on div "会员加扣款" at bounding box center [183, 38] width 29 height 16
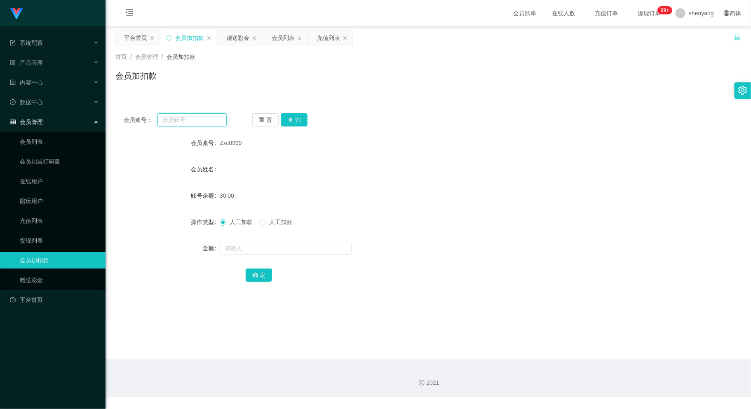
click at [193, 123] on input "text" at bounding box center [191, 119] width 69 height 13
paste input "juihsiang93"
type input "juihsiang93"
click at [298, 120] on button "查 询" at bounding box center [294, 119] width 26 height 13
click at [294, 243] on input "text" at bounding box center [286, 248] width 132 height 13
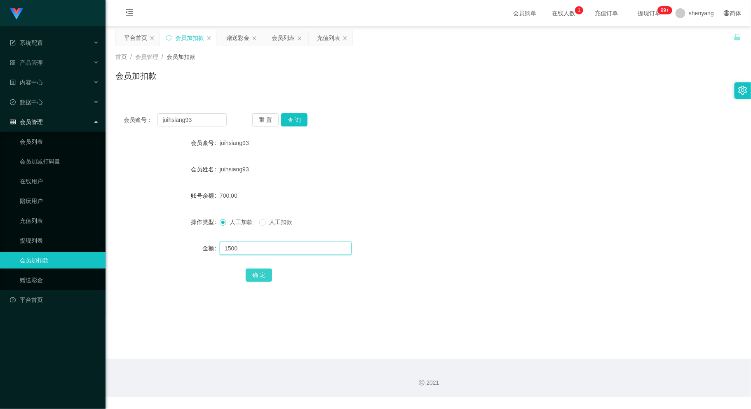
type input "1500"
click at [256, 273] on button "确 定" at bounding box center [259, 275] width 26 height 13
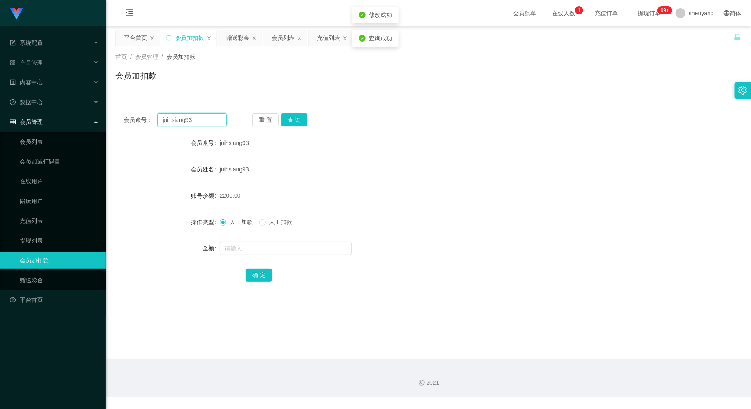
drag, startPoint x: 201, startPoint y: 119, endPoint x: 142, endPoint y: 120, distance: 59.3
click at [142, 120] on div "会员账号： juihsiang93" at bounding box center [175, 119] width 103 height 13
click at [292, 36] on div "会员列表" at bounding box center [282, 38] width 23 height 16
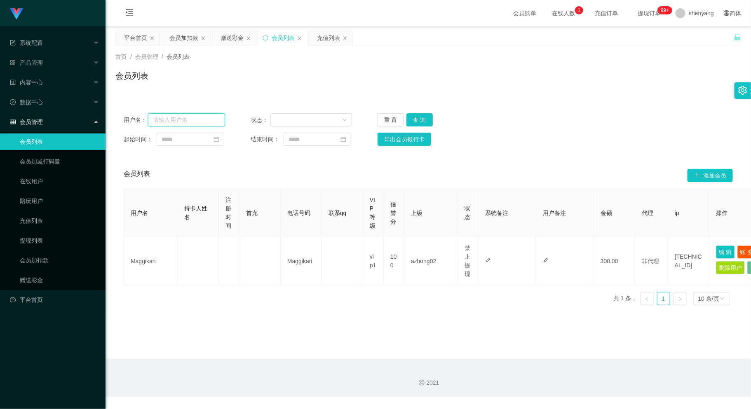
click at [192, 124] on input "text" at bounding box center [186, 119] width 77 height 13
paste input "juihsiang93"
type input "juihsiang93"
click at [421, 117] on button "查 询" at bounding box center [419, 119] width 26 height 13
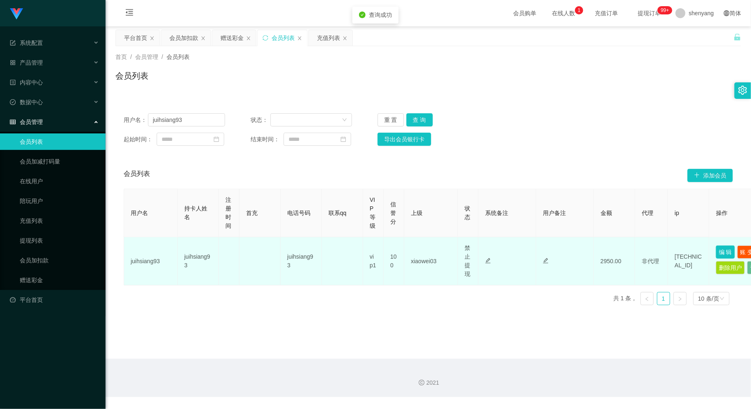
click at [721, 250] on button "编 辑" at bounding box center [725, 252] width 19 height 13
type input "juihsiang93"
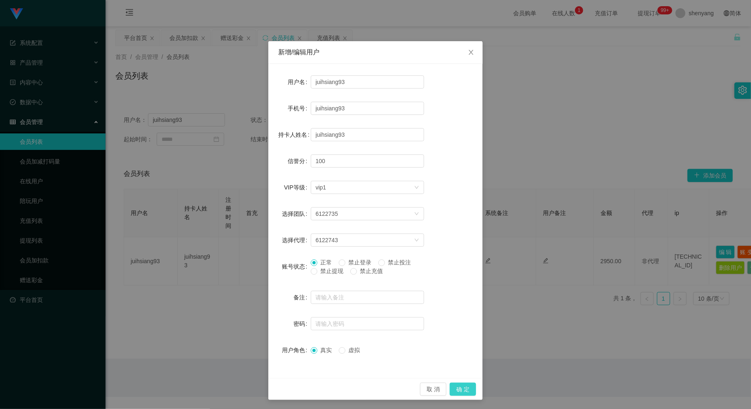
click at [457, 387] on button "确 定" at bounding box center [462, 389] width 26 height 13
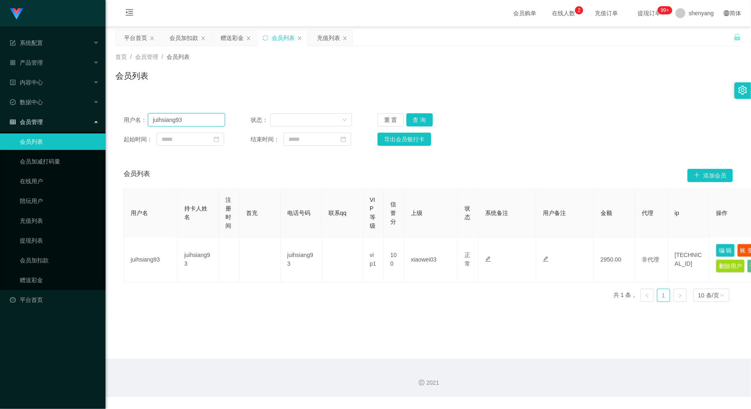
drag, startPoint x: 116, startPoint y: 124, endPoint x: 91, endPoint y: 133, distance: 27.0
click at [83, 129] on section "系统配置 系统配置列表 管理员列表 管理员分组 支付通道 产品管理 内容中心 数据中心 会员管理 会员列表 会员加减打码量 在线用户 陪玩用户 充值列表 提现…" at bounding box center [375, 198] width 751 height 397
click at [186, 33] on div "会员加扣款" at bounding box center [183, 38] width 29 height 16
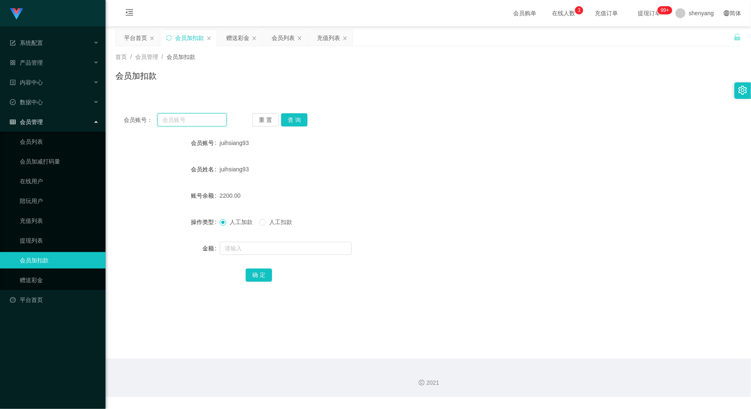
click at [178, 115] on input "text" at bounding box center [191, 119] width 69 height 13
click at [197, 117] on input "text" at bounding box center [191, 119] width 69 height 13
click at [281, 38] on div "会员列表" at bounding box center [282, 38] width 23 height 16
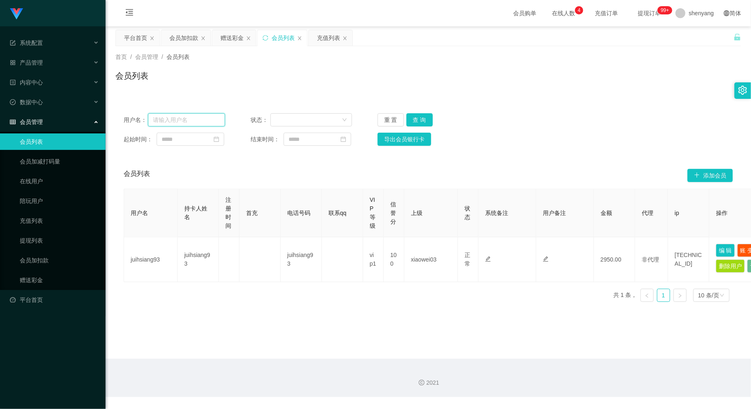
click at [188, 122] on input "text" at bounding box center [186, 119] width 77 height 13
paste input "juihsiang93"
type input "juihsiang93"
click at [421, 116] on button "查 询" at bounding box center [419, 119] width 26 height 13
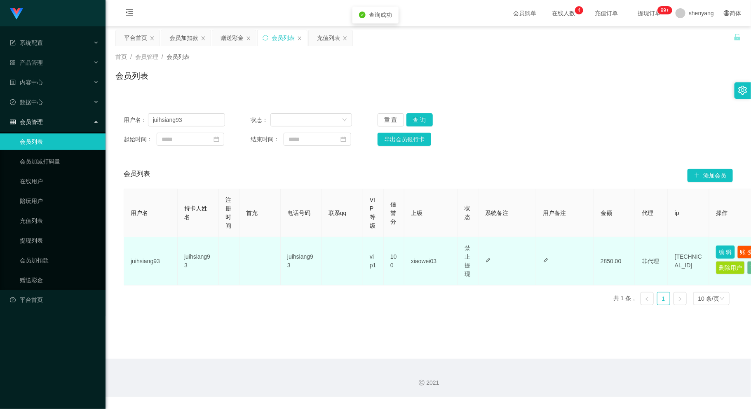
click at [727, 248] on button "编 辑" at bounding box center [725, 252] width 19 height 13
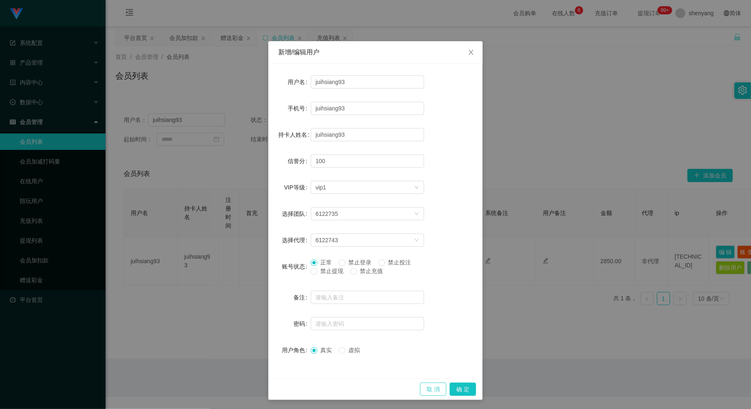
click at [432, 388] on button "取 消" at bounding box center [433, 389] width 26 height 13
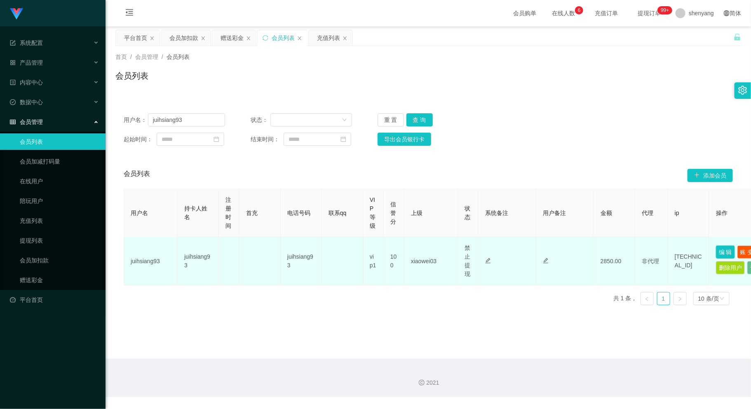
click at [725, 247] on button "编 辑" at bounding box center [725, 252] width 19 height 13
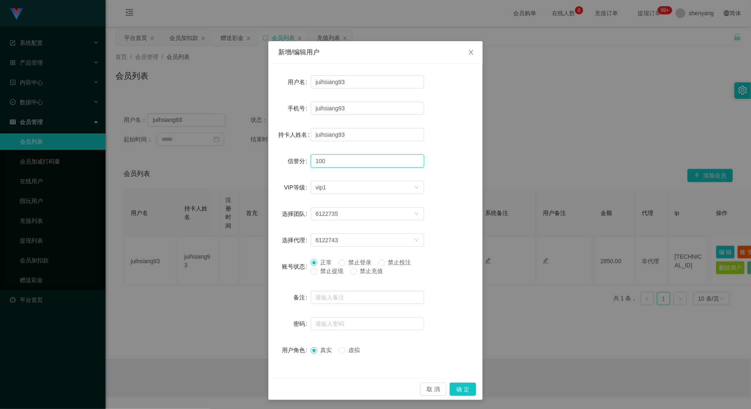
drag, startPoint x: 326, startPoint y: 160, endPoint x: 311, endPoint y: 163, distance: 16.0
click at [311, 163] on input "100" at bounding box center [367, 160] width 113 height 13
type input "80"
click at [461, 387] on button "确 定" at bounding box center [462, 389] width 26 height 13
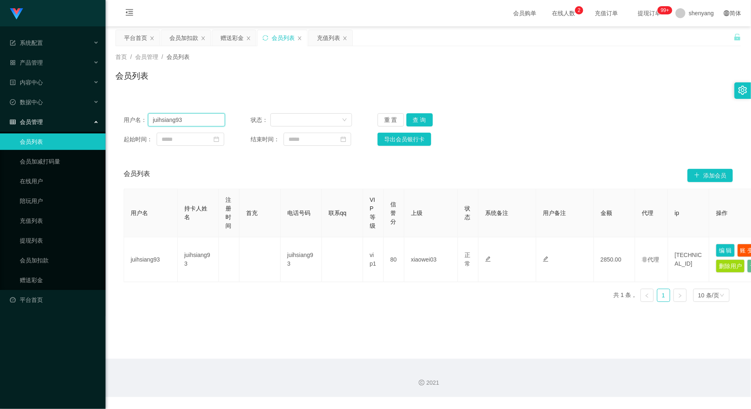
drag, startPoint x: 190, startPoint y: 114, endPoint x: 136, endPoint y: 124, distance: 55.3
click at [136, 124] on div "用户名： juihsiang93" at bounding box center [174, 119] width 101 height 13
click at [179, 37] on div "会员加扣款" at bounding box center [183, 38] width 29 height 16
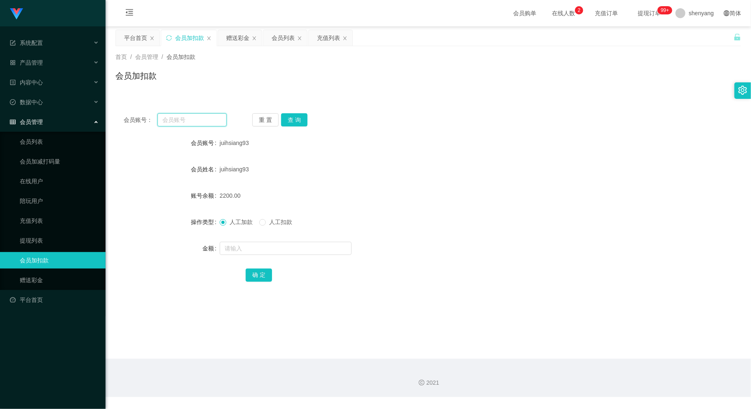
click at [187, 122] on input "text" at bounding box center [191, 119] width 69 height 13
paste input "2240665"
type input "2240665"
click at [297, 121] on button "查 询" at bounding box center [294, 119] width 26 height 13
click at [297, 117] on button "查 询" at bounding box center [294, 119] width 26 height 13
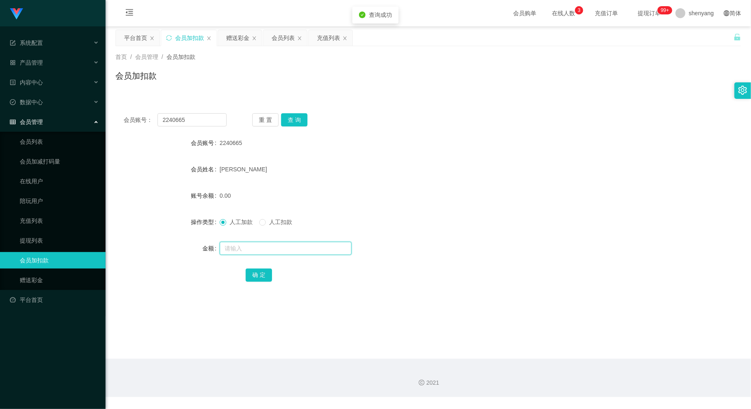
click at [273, 242] on input "text" at bounding box center [286, 248] width 132 height 13
type input "300"
click at [254, 274] on button "确 定" at bounding box center [259, 275] width 26 height 13
drag, startPoint x: 189, startPoint y: 120, endPoint x: 108, endPoint y: 137, distance: 83.3
click at [110, 136] on main "关闭左侧 关闭右侧 关闭其它 刷新页面 平台首页 会员加扣款 赠送彩金 会员列表 充值列表 首页 / 会员管理 / 会员加扣款 / 会员加扣款 会员账号： 2…" at bounding box center [427, 192] width 645 height 332
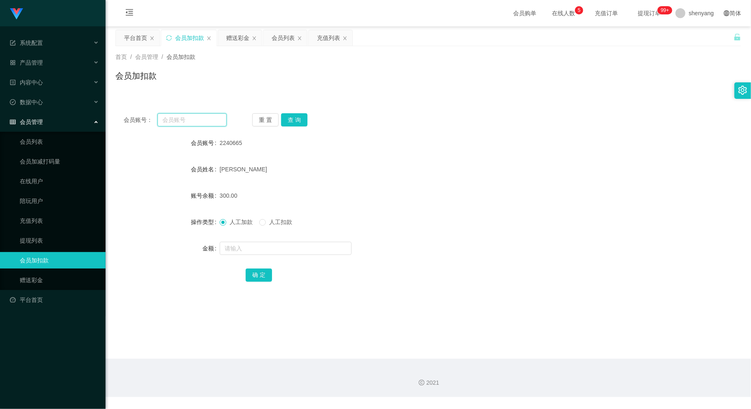
click at [185, 119] on input "text" at bounding box center [191, 119] width 69 height 13
paste input "yongjunheung"
type input "yongjunheung"
click at [292, 119] on button "查 询" at bounding box center [294, 119] width 26 height 13
click at [260, 245] on input "text" at bounding box center [286, 248] width 132 height 13
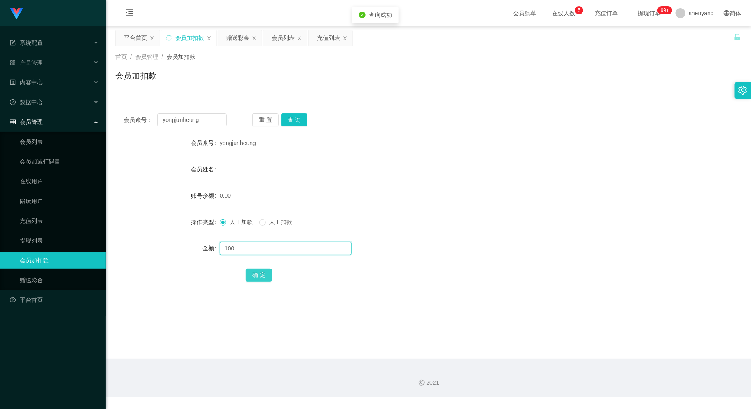
type input "100"
click at [261, 271] on button "确 定" at bounding box center [259, 275] width 26 height 13
drag, startPoint x: 199, startPoint y: 121, endPoint x: 135, endPoint y: 126, distance: 64.5
click at [135, 126] on div "会员账号： yongjunheung 重 置 查 询 会员账号 yongjunheung 会员姓名 账号余额 100.00 操作类型 人工加款 人工扣款 金额…" at bounding box center [427, 203] width 625 height 196
click at [181, 121] on input "text" at bounding box center [191, 119] width 69 height 13
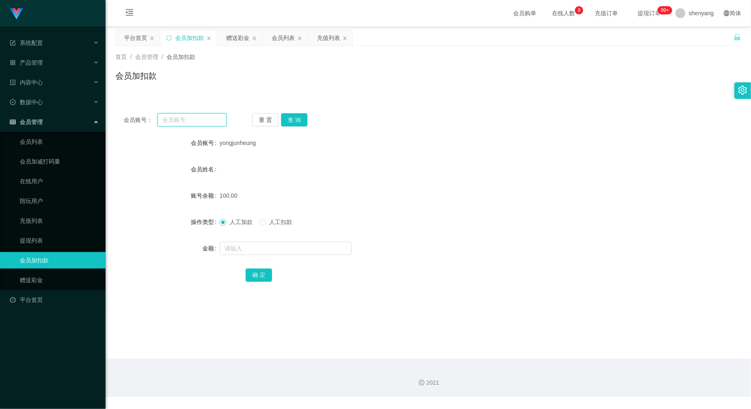
paste input "Thian"
type input "Thian"
click at [294, 119] on button "查 询" at bounding box center [294, 119] width 26 height 13
click at [274, 244] on input "text" at bounding box center [286, 248] width 132 height 13
type input "100"
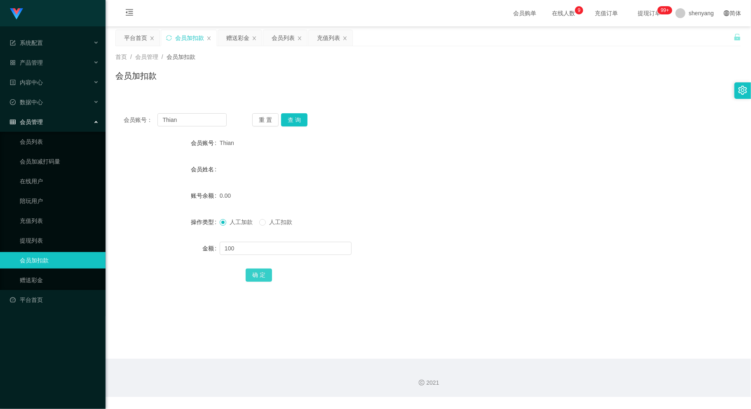
click at [262, 276] on button "确 定" at bounding box center [259, 275] width 26 height 13
drag, startPoint x: 183, startPoint y: 122, endPoint x: 123, endPoint y: 124, distance: 60.2
click at [122, 124] on div "会员账号： Thian 重 置 查 询" at bounding box center [427, 119] width 625 height 13
click at [197, 125] on input "text" at bounding box center [191, 119] width 69 height 13
paste input "0166861314"
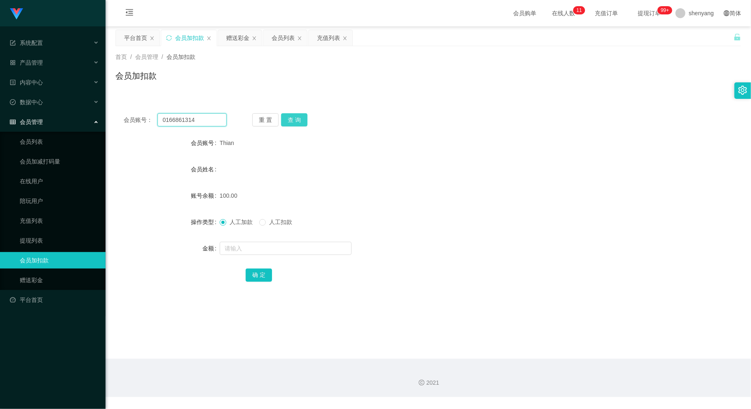
type input "0166861314"
click at [297, 121] on button "查 询" at bounding box center [294, 119] width 26 height 13
click at [277, 244] on input "text" at bounding box center [286, 248] width 132 height 13
type input "100"
click at [260, 270] on button "确 定" at bounding box center [259, 275] width 26 height 13
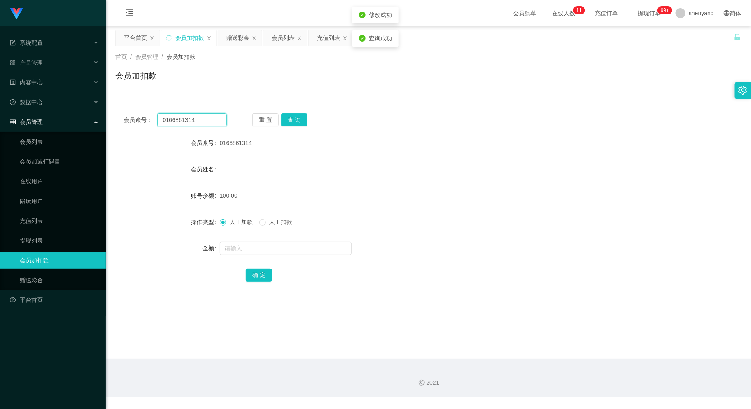
drag, startPoint x: 200, startPoint y: 120, endPoint x: 119, endPoint y: 136, distance: 82.7
click at [119, 136] on div "会员账号： 0166861314 重 置 查 询 会员账号 0166861314 会员姓名 账号余额 100.00 操作类型 人工加款 人工扣款 金额 确 定" at bounding box center [427, 203] width 625 height 196
click at [192, 114] on input "text" at bounding box center [191, 119] width 69 height 13
paste input "winnie2613"
type input "winnie2613"
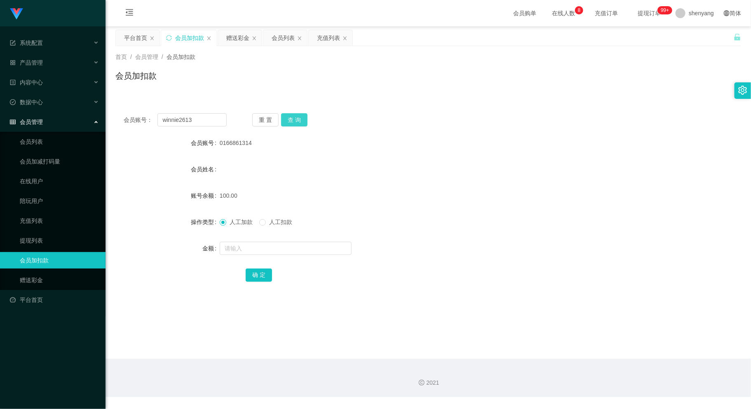
click at [301, 120] on button "查 询" at bounding box center [294, 119] width 26 height 13
click at [286, 253] on input "text" at bounding box center [286, 248] width 132 height 13
type input "6000"
click at [256, 276] on button "确 定" at bounding box center [259, 275] width 26 height 13
drag, startPoint x: 197, startPoint y: 117, endPoint x: 93, endPoint y: 132, distance: 104.6
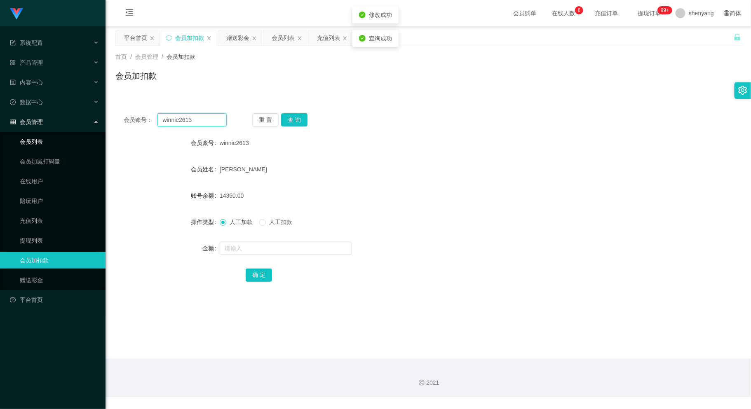
click at [89, 132] on section "系统配置 系统配置列表 管理员列表 管理员分组 支付通道 产品管理 内容中心 数据中心 会员管理 会员列表 会员加减打码量 在线用户 陪玩用户 充值列表 提现…" at bounding box center [375, 198] width 751 height 397
